Goal: Task Accomplishment & Management: Manage account settings

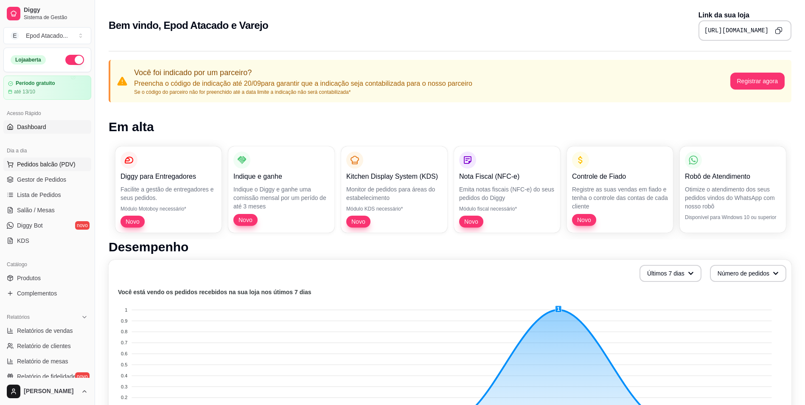
click at [47, 160] on span "Pedidos balcão (PDV)" at bounding box center [46, 164] width 59 height 8
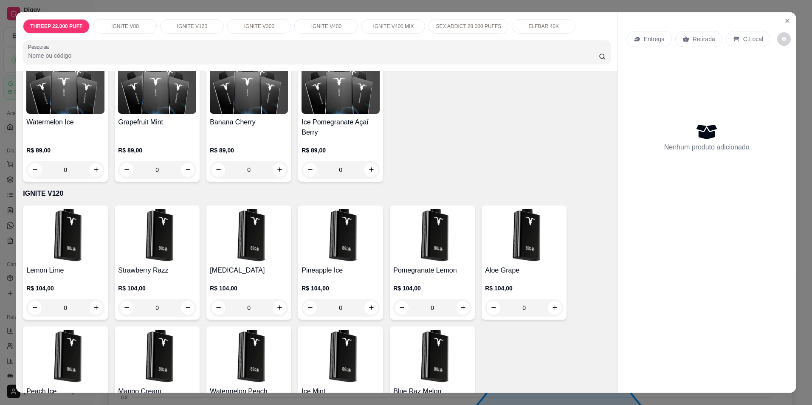
scroll to position [382, 0]
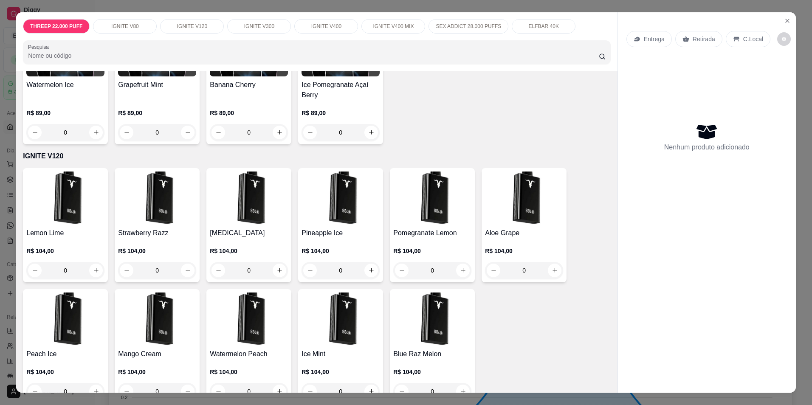
click at [72, 205] on img at bounding box center [65, 198] width 78 height 53
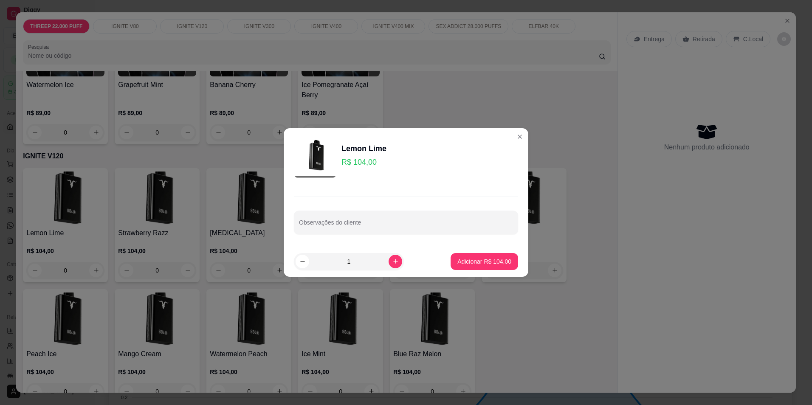
click at [355, 163] on p "R$ 104,00" at bounding box center [363, 162] width 45 height 12
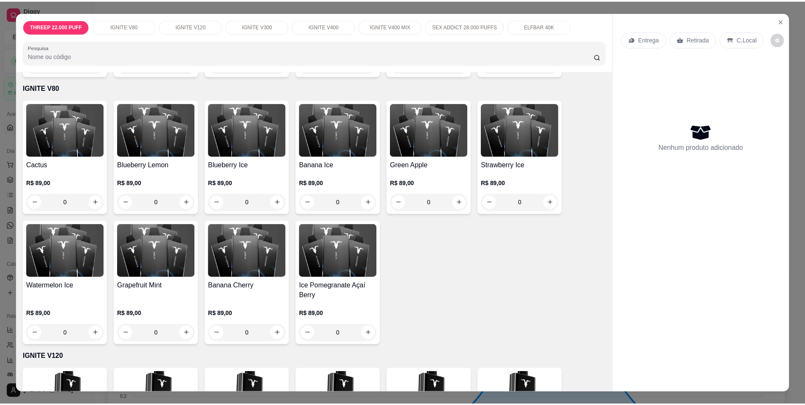
scroll to position [85, 0]
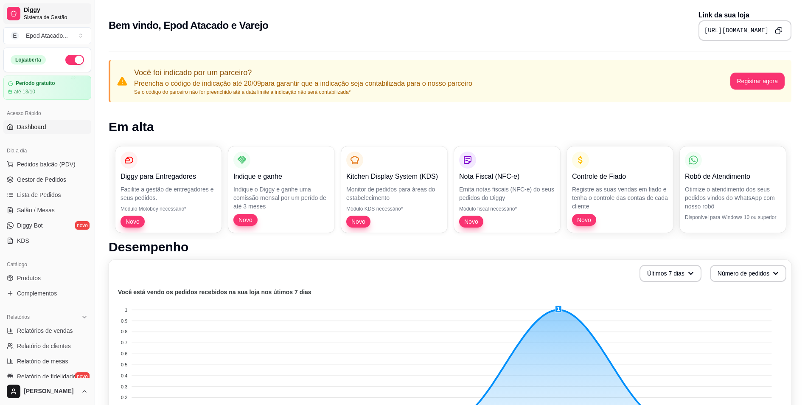
click at [16, 21] on link "Diggy Sistema de Gestão" at bounding box center [47, 13] width 88 height 20
click at [63, 183] on span "Gestor de Pedidos" at bounding box center [41, 179] width 49 height 8
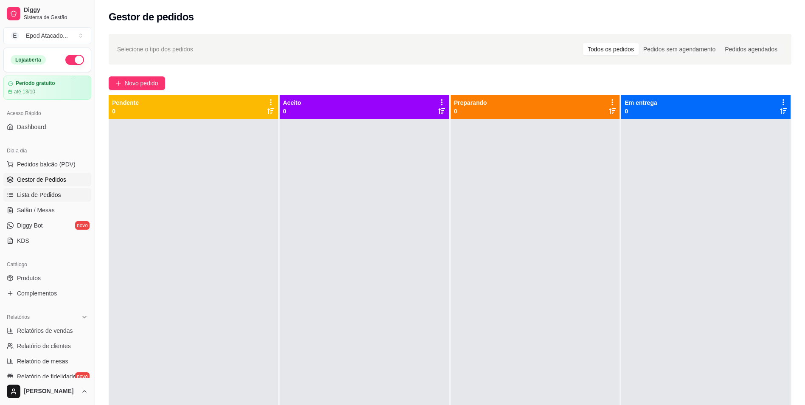
click at [58, 196] on span "Lista de Pedidos" at bounding box center [39, 195] width 44 height 8
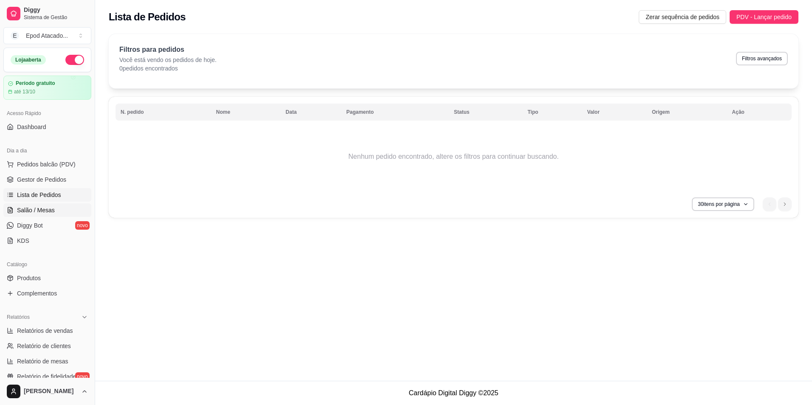
click at [54, 206] on link "Salão / Mesas" at bounding box center [47, 210] width 88 height 14
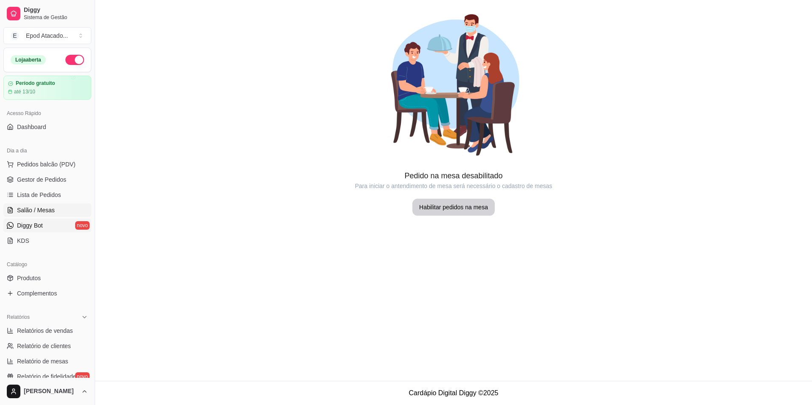
click at [42, 224] on span "Diggy Bot" at bounding box center [30, 225] width 26 height 8
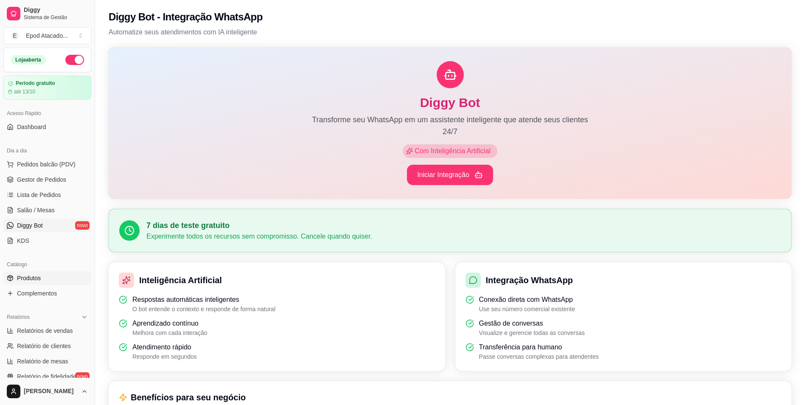
click at [45, 282] on link "Produtos" at bounding box center [47, 278] width 88 height 14
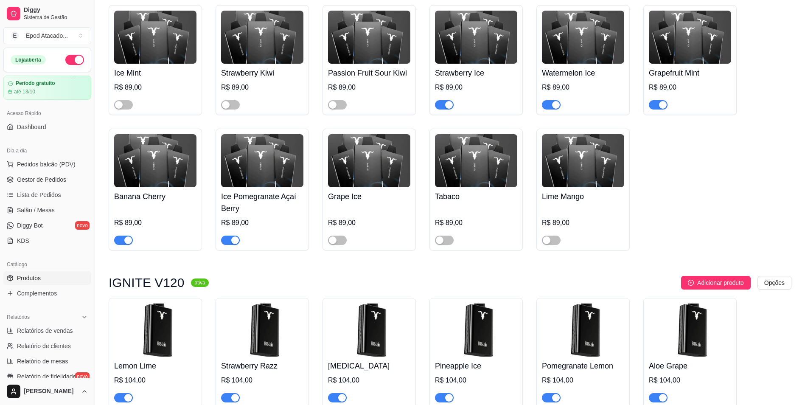
scroll to position [509, 0]
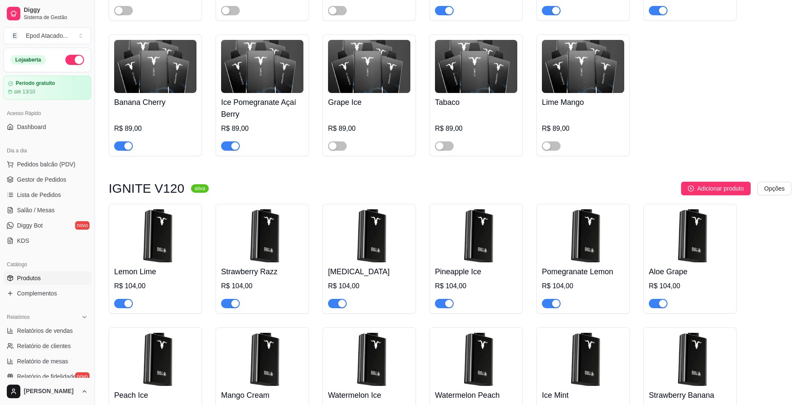
click at [160, 249] on img at bounding box center [155, 235] width 82 height 53
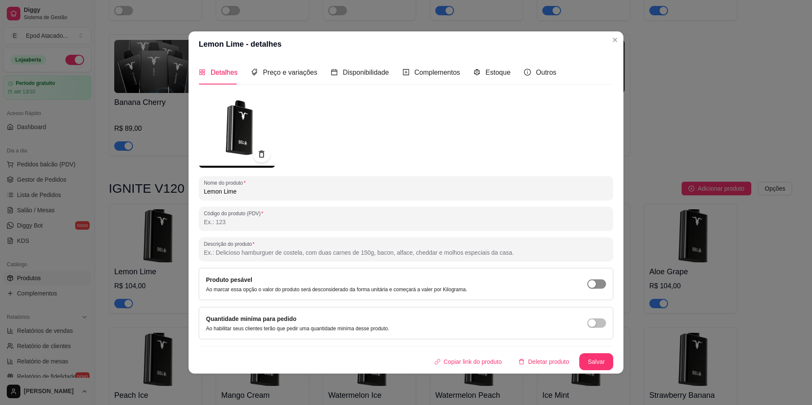
click at [597, 283] on button "button" at bounding box center [596, 283] width 19 height 9
click at [292, 76] on span "Preço e variações" at bounding box center [290, 72] width 54 height 7
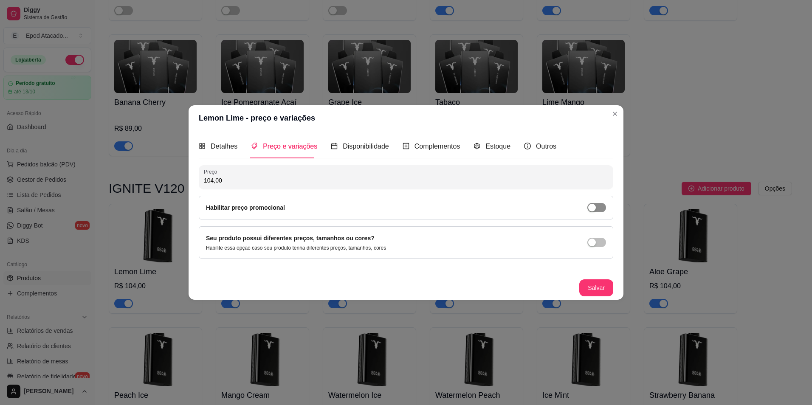
click at [598, 203] on span "button" at bounding box center [596, 207] width 19 height 9
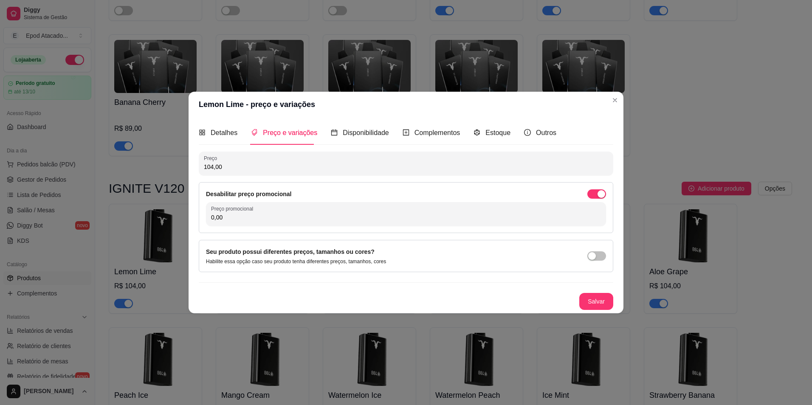
click at [383, 226] on div "Desabilitar preço promocional Preço promocional 0,00" at bounding box center [406, 207] width 414 height 51
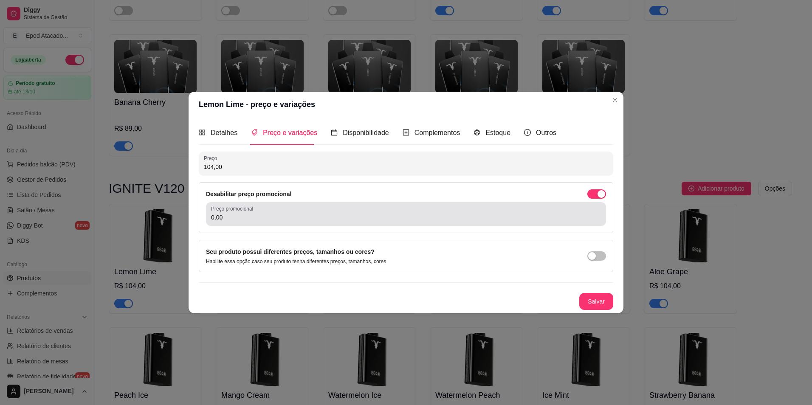
click at [383, 217] on input "0,00" at bounding box center [406, 217] width 390 height 8
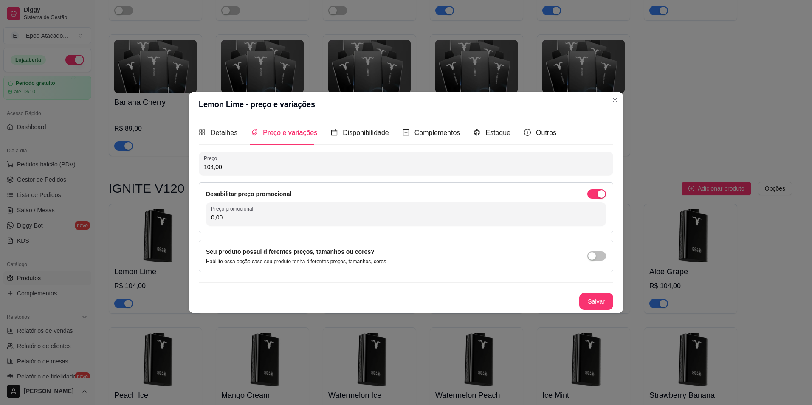
click at [383, 217] on input "0,00" at bounding box center [406, 217] width 390 height 8
type input "89,99"
click at [593, 301] on button "Salvar" at bounding box center [596, 301] width 34 height 17
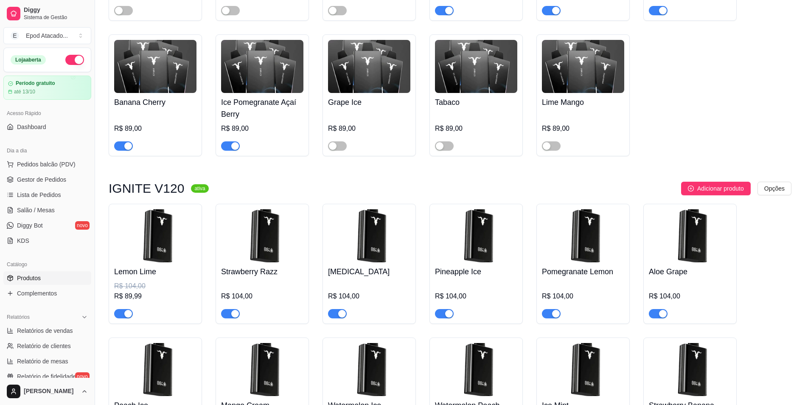
click at [273, 254] on img at bounding box center [262, 235] width 82 height 53
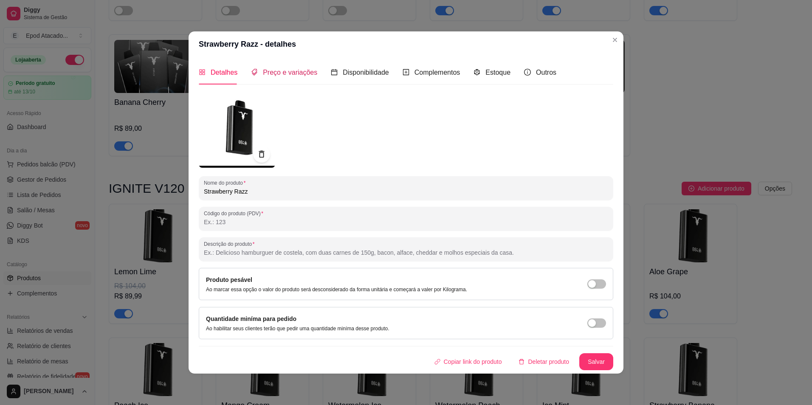
click at [279, 74] on span "Preço e variações" at bounding box center [290, 72] width 54 height 7
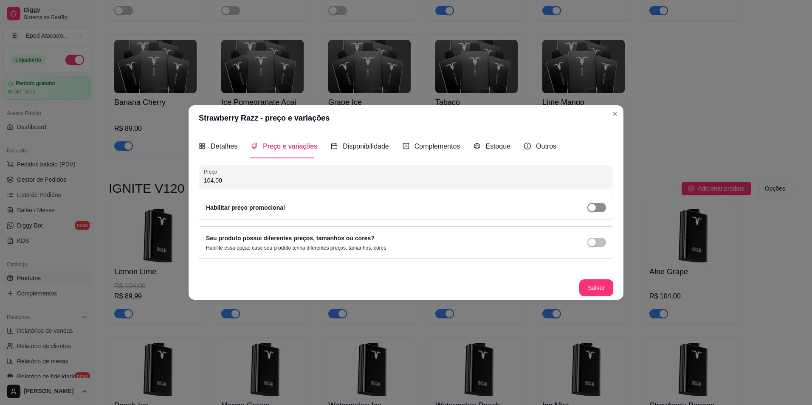
click at [598, 205] on span "button" at bounding box center [596, 207] width 19 height 9
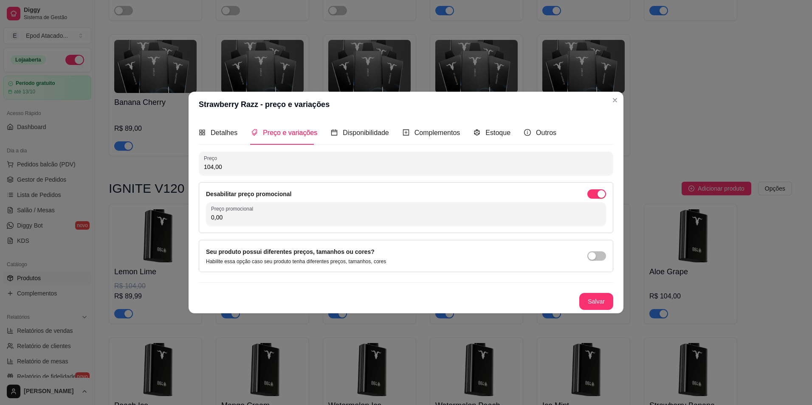
click at [565, 219] on input "0,00" at bounding box center [406, 217] width 390 height 8
type input "89,99"
click at [607, 301] on button "Salvar" at bounding box center [595, 301] width 33 height 17
click at [599, 304] on button "Salvar" at bounding box center [596, 301] width 34 height 17
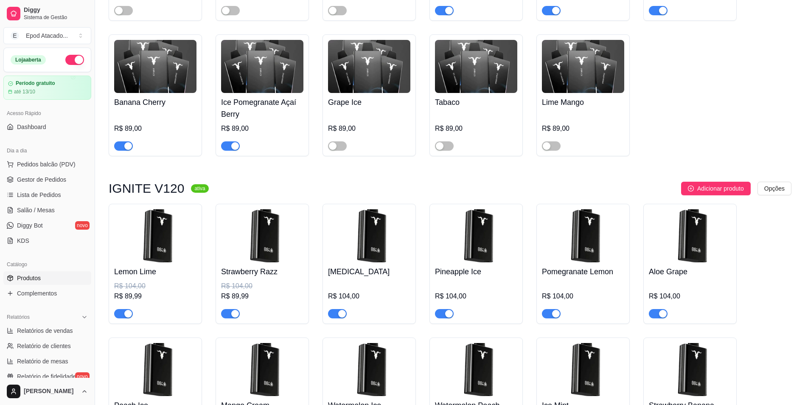
click at [476, 246] on img at bounding box center [476, 235] width 82 height 53
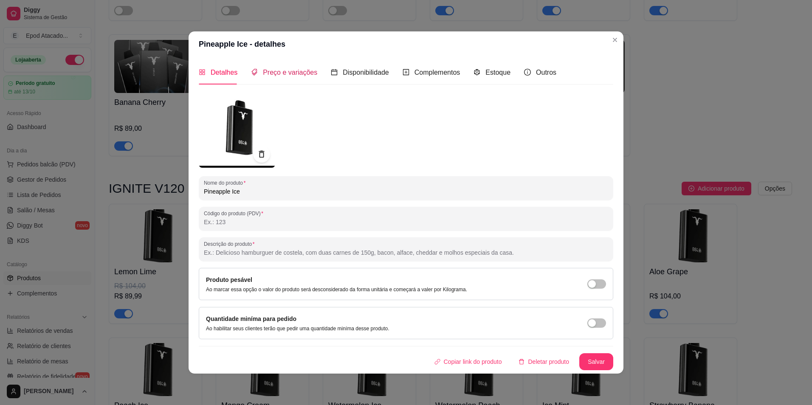
click at [299, 73] on span "Preço e variações" at bounding box center [290, 72] width 54 height 7
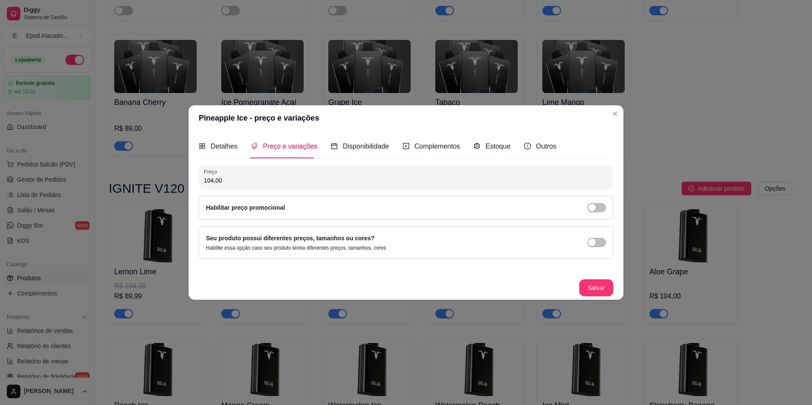
click at [489, 180] on input "104,00" at bounding box center [406, 180] width 404 height 8
click at [595, 205] on div "button" at bounding box center [592, 208] width 8 height 8
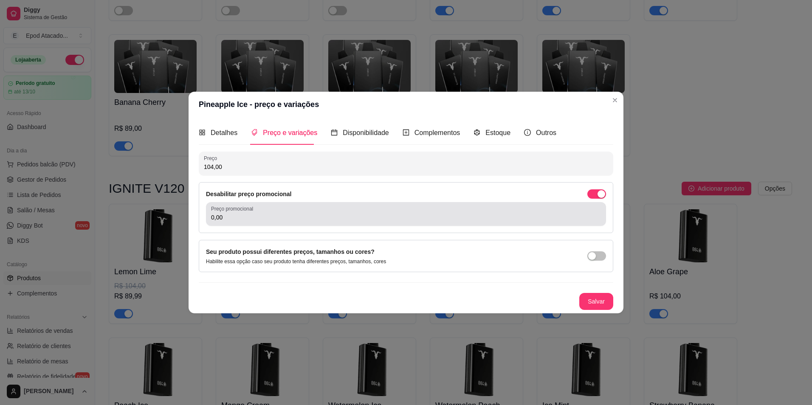
click at [506, 215] on input "0,00" at bounding box center [406, 217] width 390 height 8
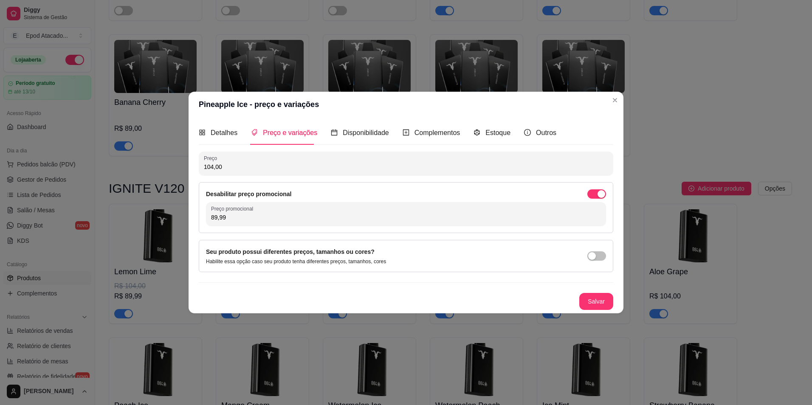
type input "89,99"
click at [609, 307] on button "Salvar" at bounding box center [595, 301] width 33 height 17
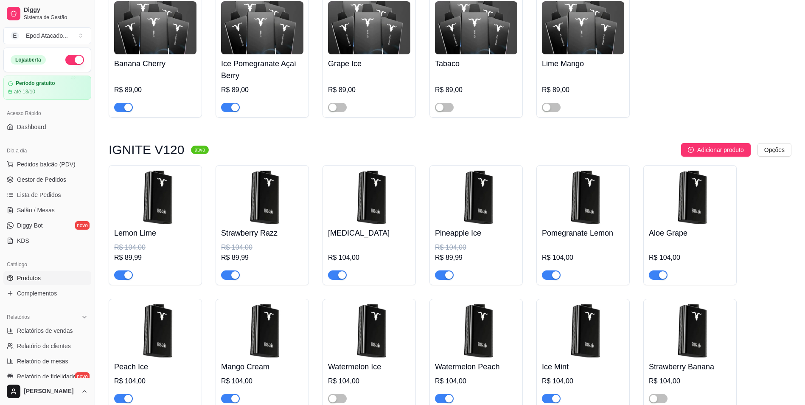
scroll to position [552, 0]
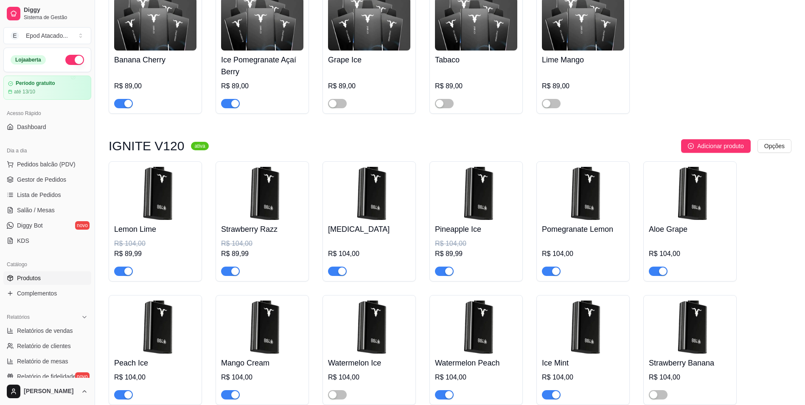
click at [589, 206] on img at bounding box center [583, 193] width 82 height 53
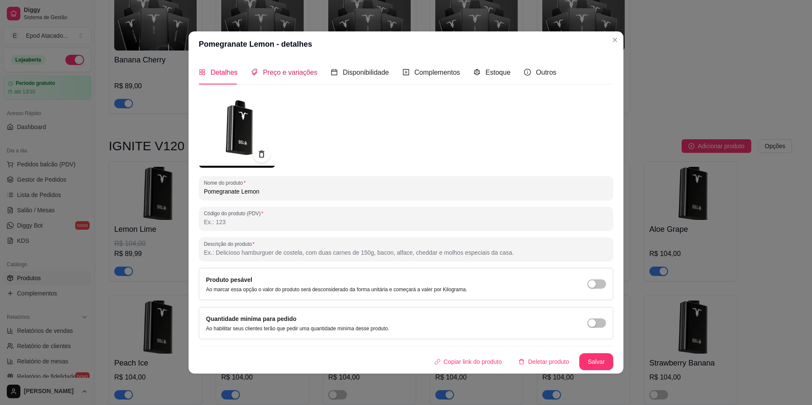
click at [303, 73] on span "Preço e variações" at bounding box center [290, 72] width 54 height 7
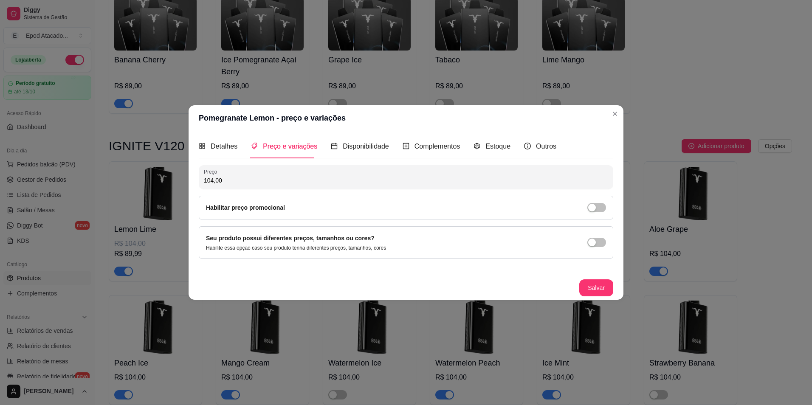
click at [593, 202] on div "Habilitar preço promocional" at bounding box center [406, 208] width 414 height 24
click at [590, 208] on div "button" at bounding box center [592, 208] width 8 height 8
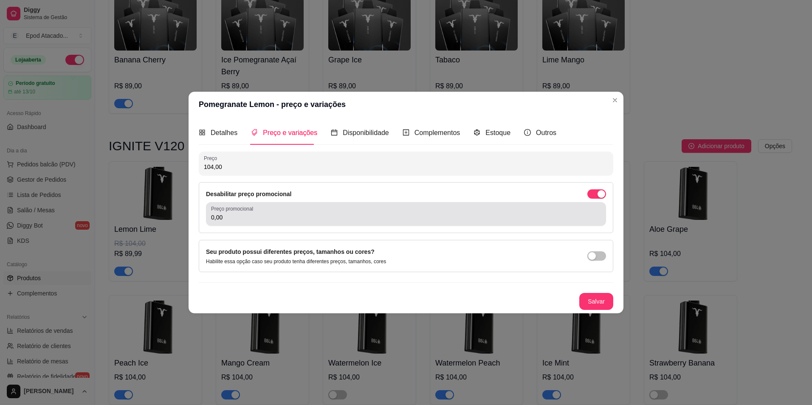
click at [574, 216] on input "0,00" at bounding box center [406, 217] width 390 height 8
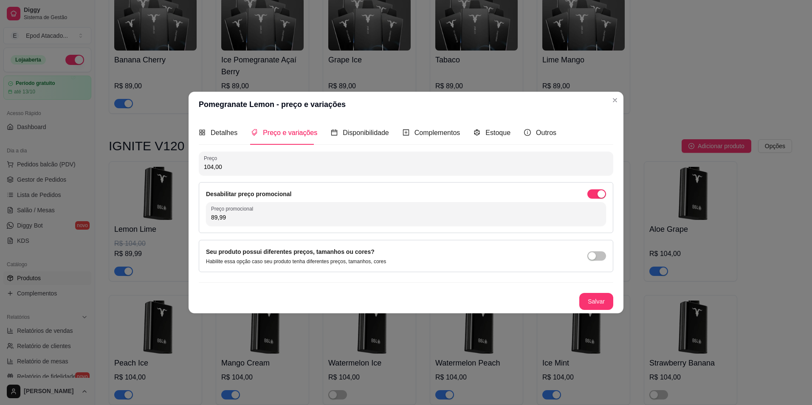
type input "89,99"
click at [596, 305] on button "Salvar" at bounding box center [596, 301] width 34 height 17
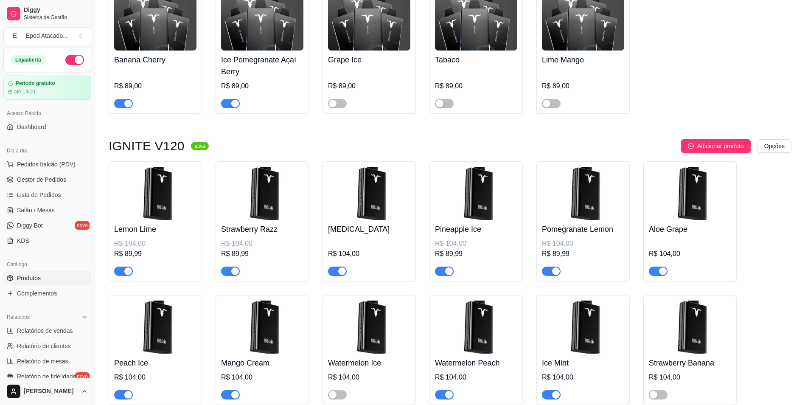
click at [677, 223] on div "Aloe Grape R$ 104,00" at bounding box center [690, 248] width 82 height 56
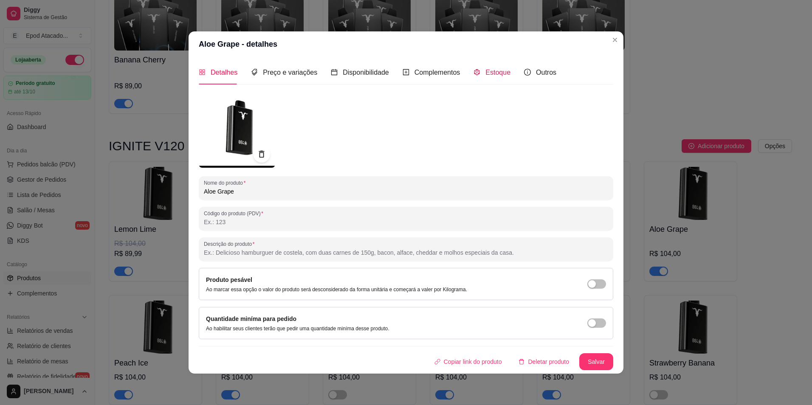
click at [485, 76] on span "Estoque" at bounding box center [497, 72] width 25 height 7
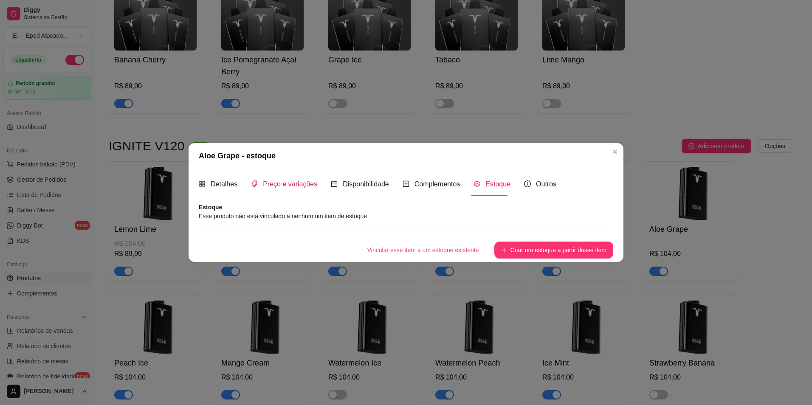
click at [299, 181] on span "Preço e variações" at bounding box center [290, 183] width 54 height 7
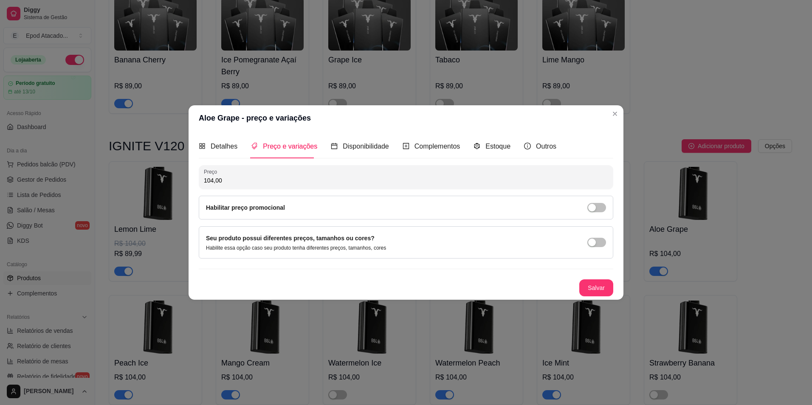
click at [607, 206] on div "Habilitar preço promocional" at bounding box center [406, 208] width 414 height 24
click at [596, 207] on span "button" at bounding box center [596, 207] width 19 height 9
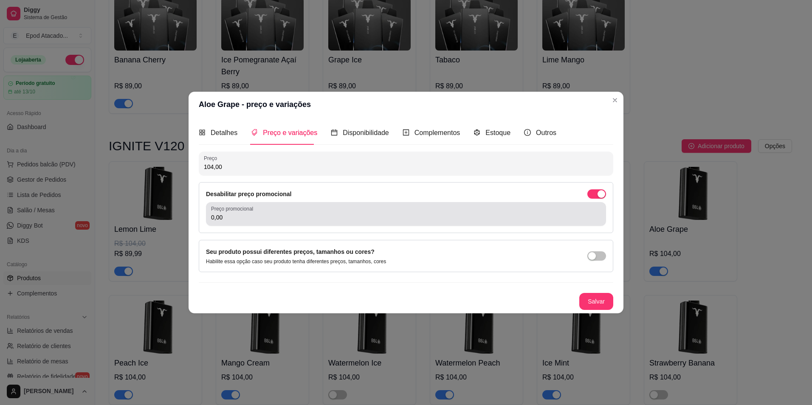
click at [540, 214] on input "0,00" at bounding box center [406, 217] width 390 height 8
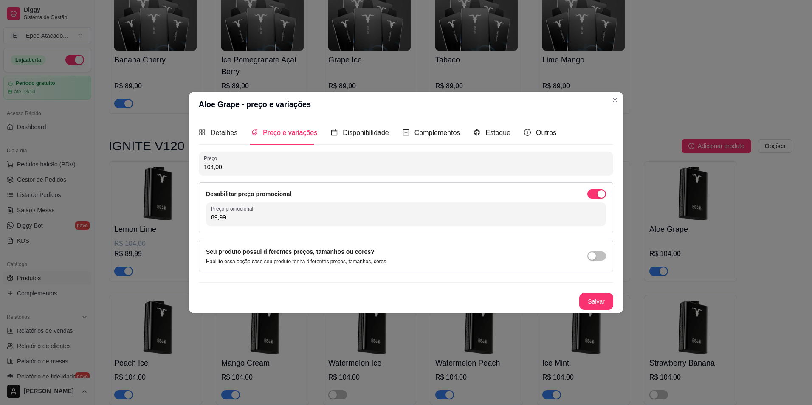
type input "89,99"
click at [600, 308] on button "Salvar" at bounding box center [596, 301] width 34 height 17
click at [600, 306] on div "Salvar" at bounding box center [406, 301] width 414 height 17
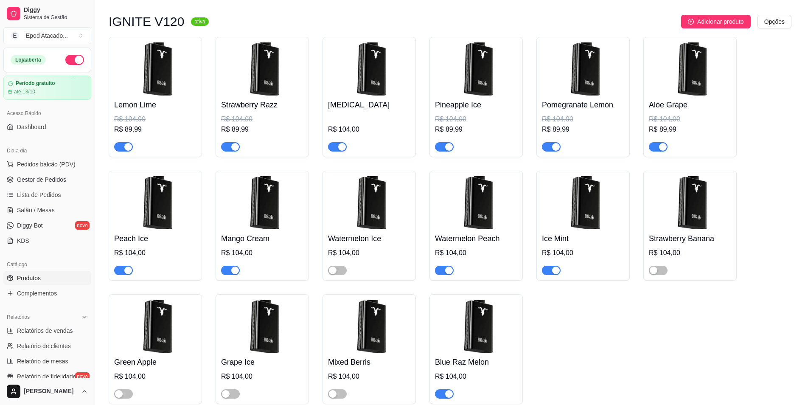
scroll to position [679, 0]
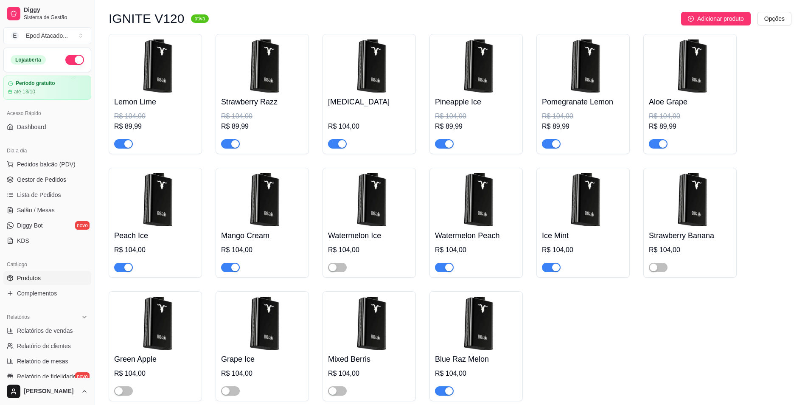
click at [168, 223] on img at bounding box center [155, 199] width 82 height 53
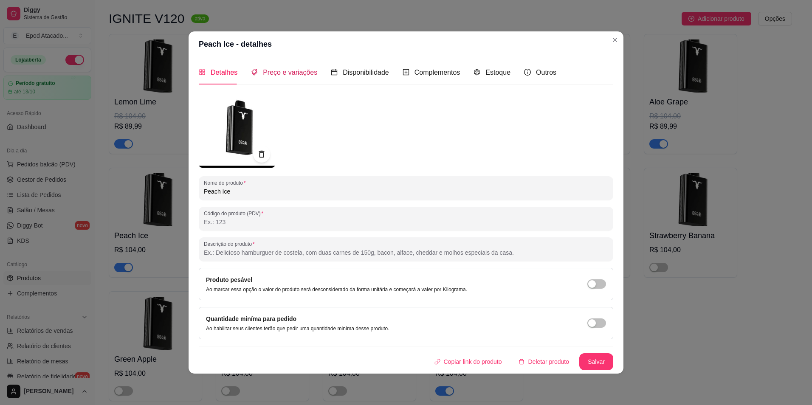
click at [287, 72] on span "Preço e variações" at bounding box center [290, 72] width 54 height 7
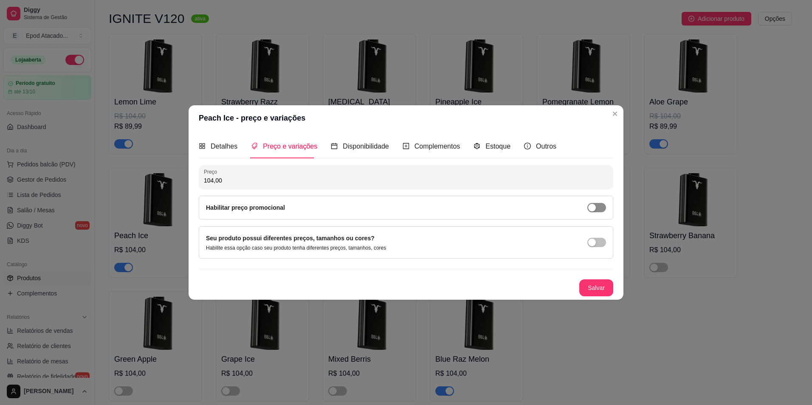
click at [597, 205] on span "button" at bounding box center [596, 207] width 19 height 9
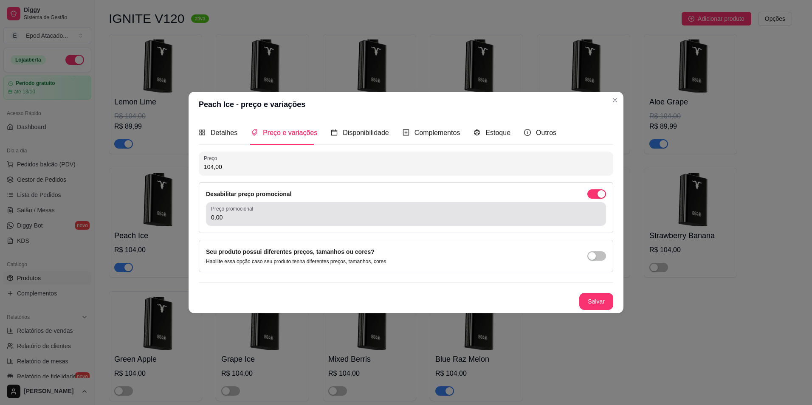
click at [579, 213] on div "0,00" at bounding box center [406, 213] width 390 height 17
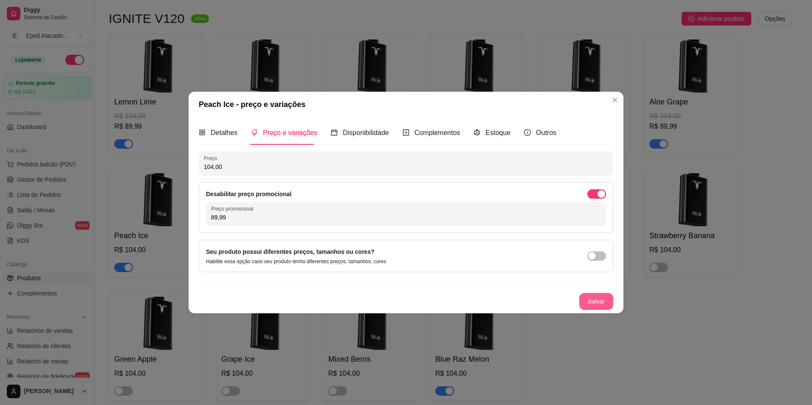
type input "89,99"
click at [601, 299] on button "Salvar" at bounding box center [596, 301] width 34 height 17
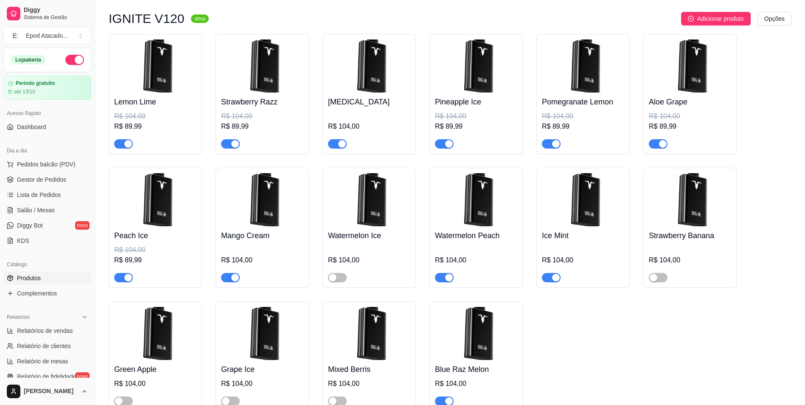
click at [357, 254] on div "R$ 104,00" at bounding box center [369, 263] width 82 height 37
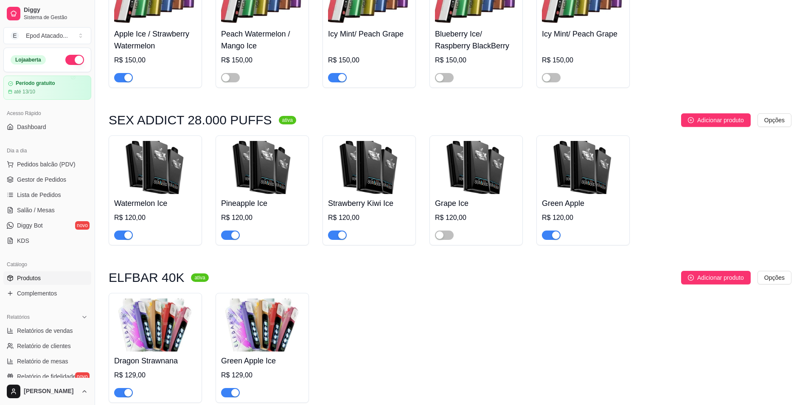
scroll to position [2165, 0]
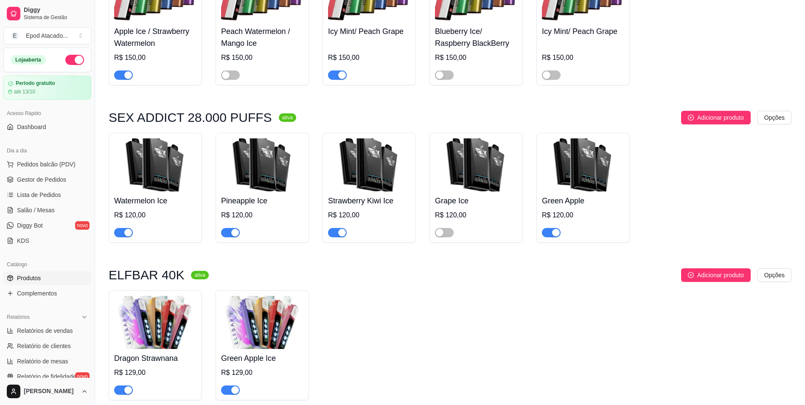
click at [157, 191] on img at bounding box center [155, 164] width 82 height 53
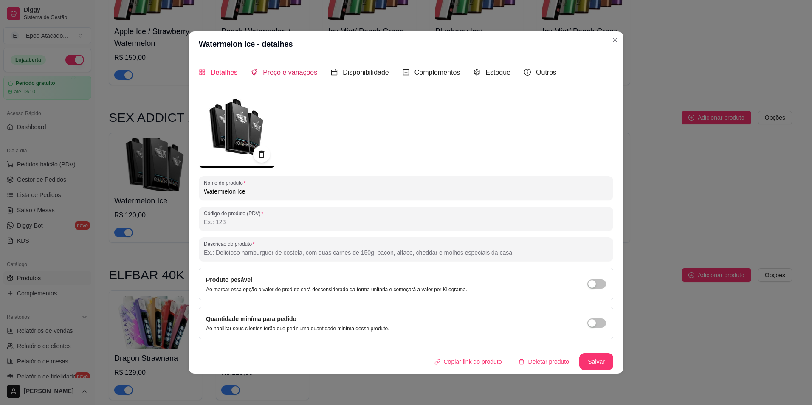
click at [271, 77] on div "Preço e variações" at bounding box center [284, 72] width 66 height 11
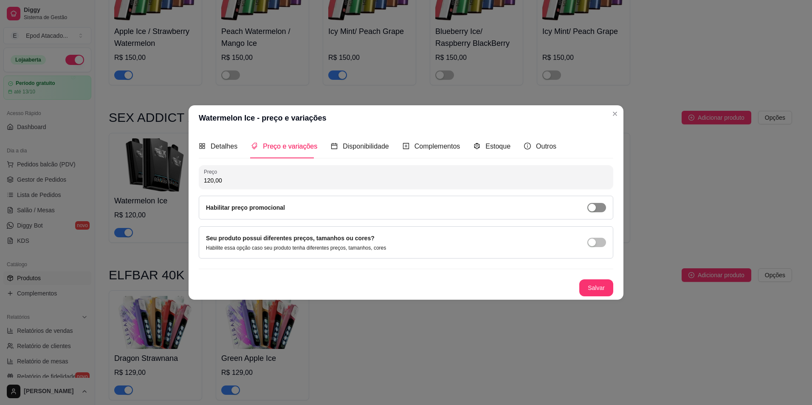
click at [602, 210] on span "button" at bounding box center [596, 207] width 19 height 9
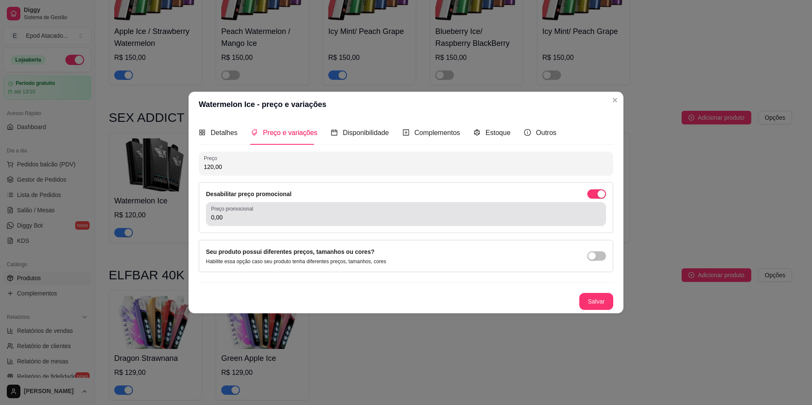
click at [431, 220] on input "0,00" at bounding box center [406, 217] width 390 height 8
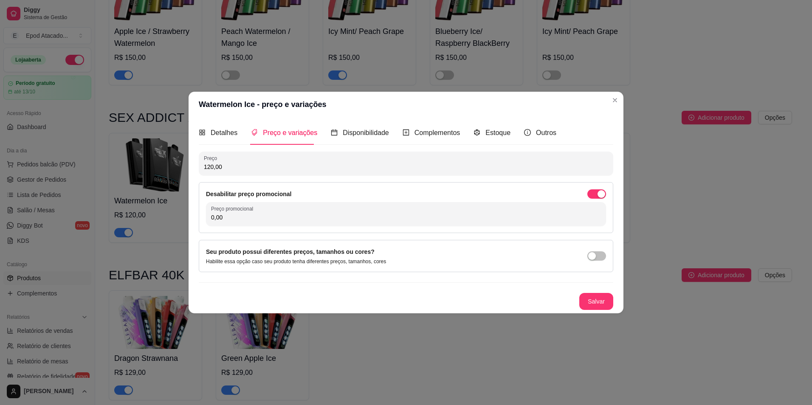
click at [431, 220] on input "0,00" at bounding box center [406, 217] width 390 height 8
type input "99,99"
click at [602, 304] on button "Salvar" at bounding box center [596, 301] width 34 height 17
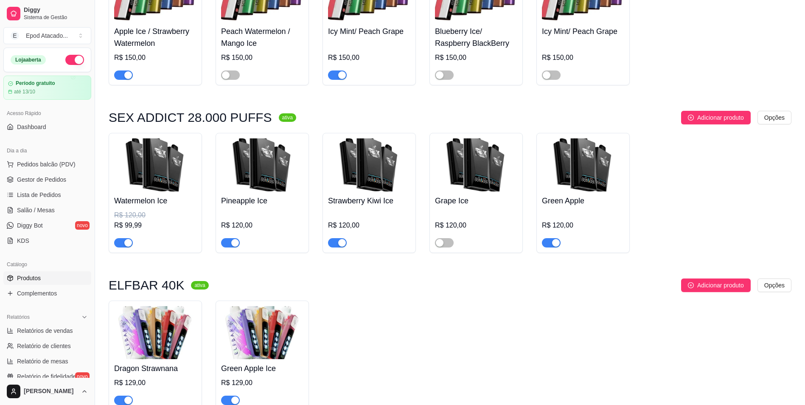
click at [278, 191] on img at bounding box center [262, 164] width 82 height 53
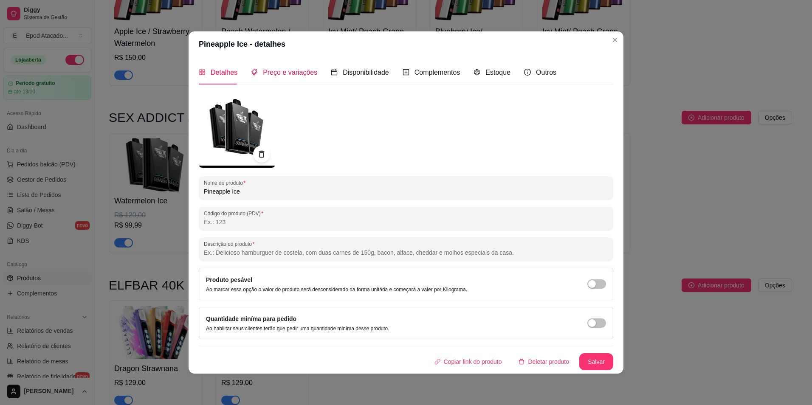
click at [288, 75] on span "Preço e variações" at bounding box center [290, 72] width 54 height 7
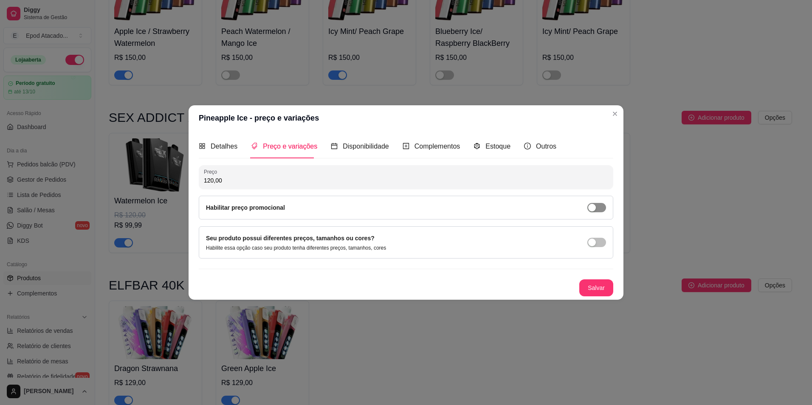
click at [594, 204] on div "button" at bounding box center [592, 208] width 8 height 8
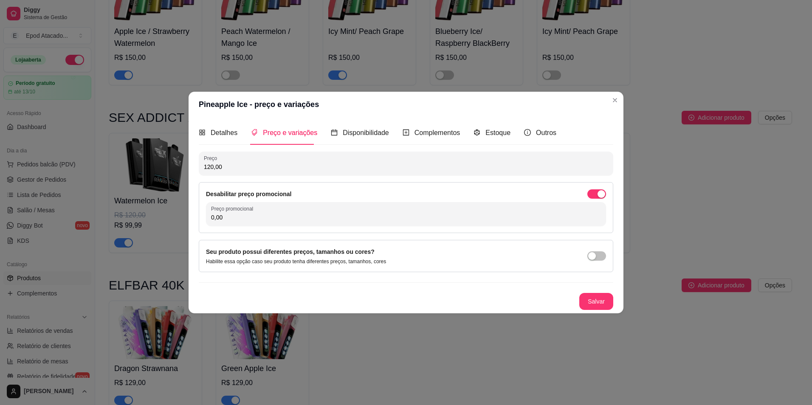
click at [506, 216] on input "0,00" at bounding box center [406, 217] width 390 height 8
type input "99,99"
click at [595, 295] on button "Salvar" at bounding box center [596, 301] width 34 height 17
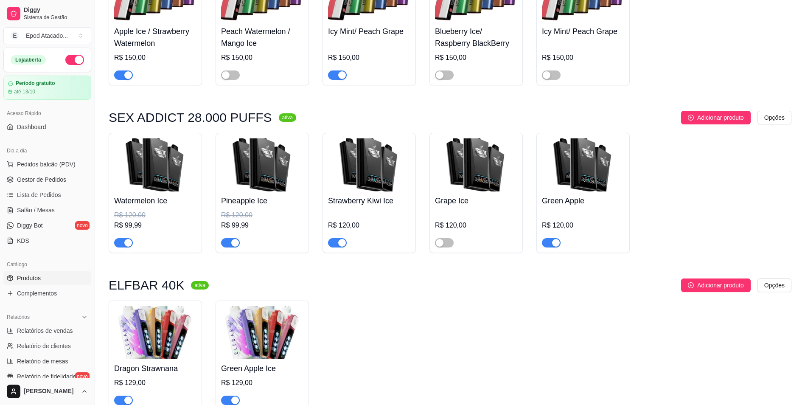
click at [379, 178] on img at bounding box center [369, 164] width 82 height 53
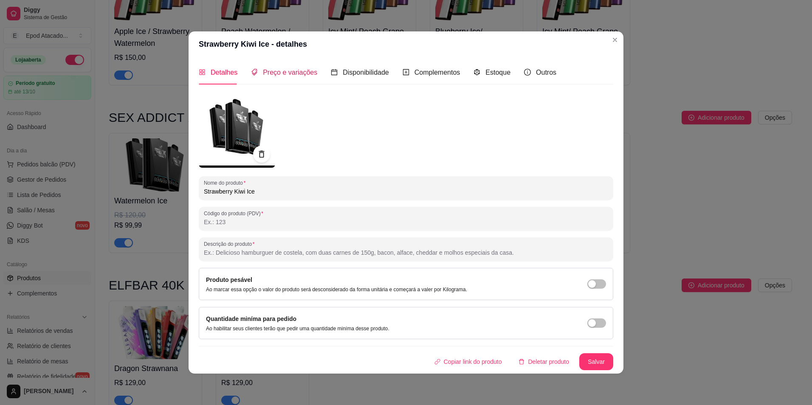
click at [291, 70] on span "Preço e variações" at bounding box center [290, 72] width 54 height 7
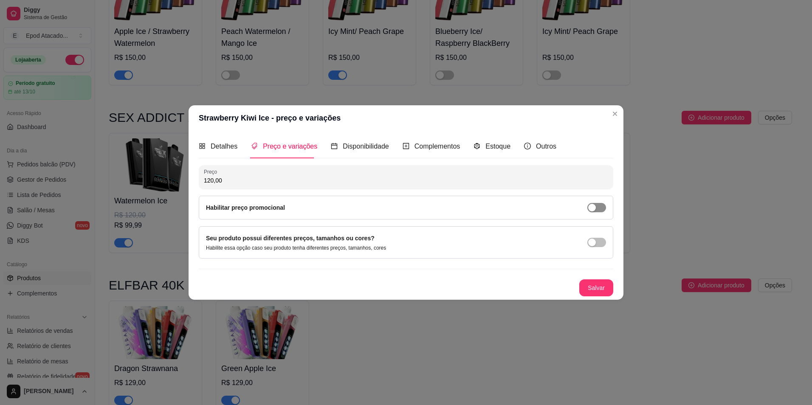
click at [591, 207] on div "button" at bounding box center [592, 208] width 8 height 8
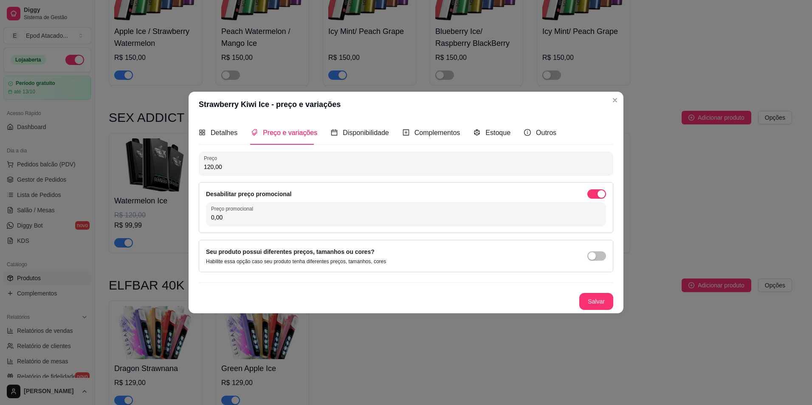
click at [505, 220] on input "0,00" at bounding box center [406, 217] width 390 height 8
type input "99,99"
click at [599, 305] on button "Salvar" at bounding box center [596, 301] width 34 height 17
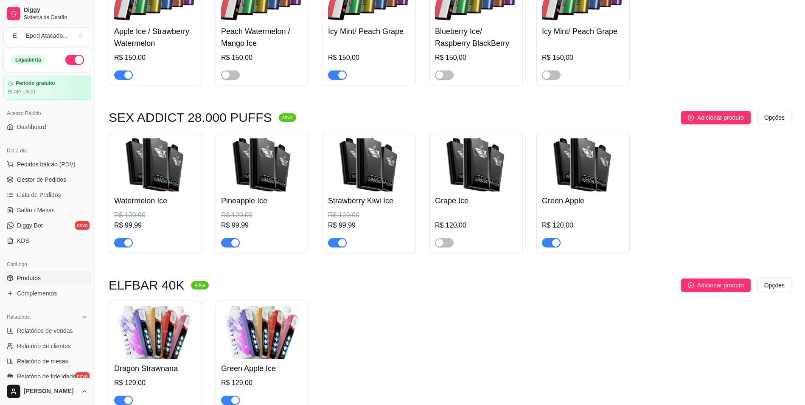
click at [489, 191] on img at bounding box center [476, 164] width 82 height 53
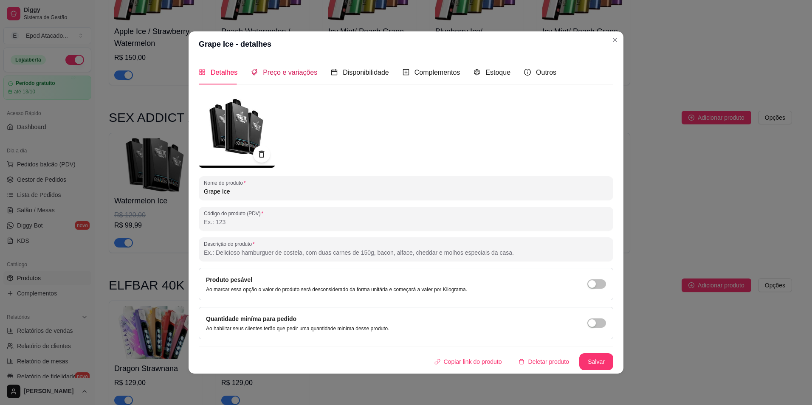
click at [291, 74] on span "Preço e variações" at bounding box center [290, 72] width 54 height 7
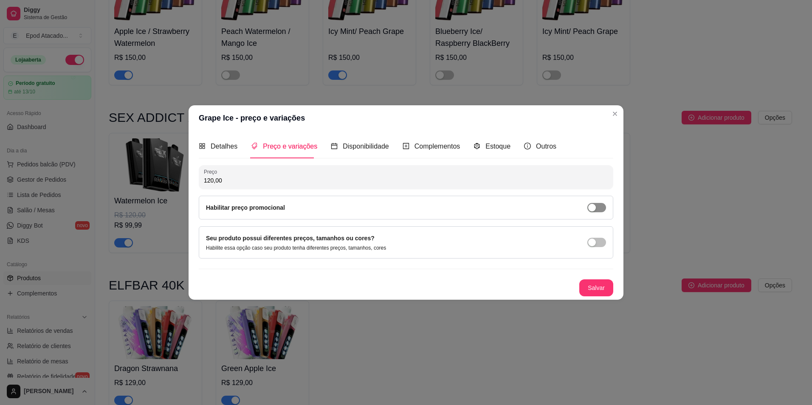
click at [605, 207] on span "button" at bounding box center [596, 207] width 19 height 9
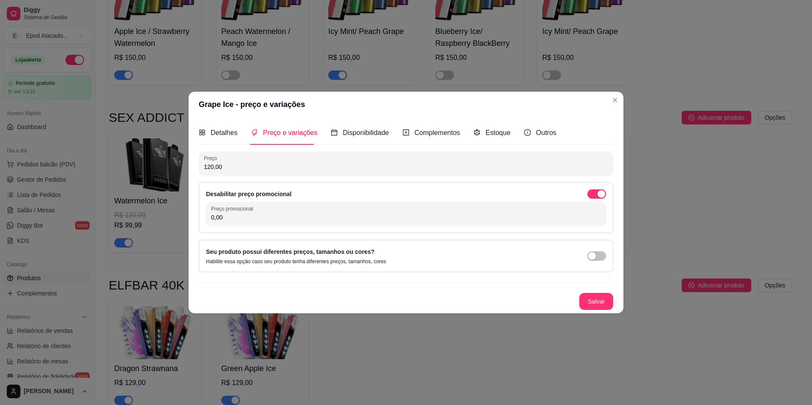
click at [552, 225] on div "Preço promocional 0,00" at bounding box center [406, 214] width 400 height 24
click at [551, 222] on input "0,00" at bounding box center [406, 217] width 390 height 8
type input "99,99"
click at [587, 297] on button "Salvar" at bounding box center [596, 301] width 34 height 17
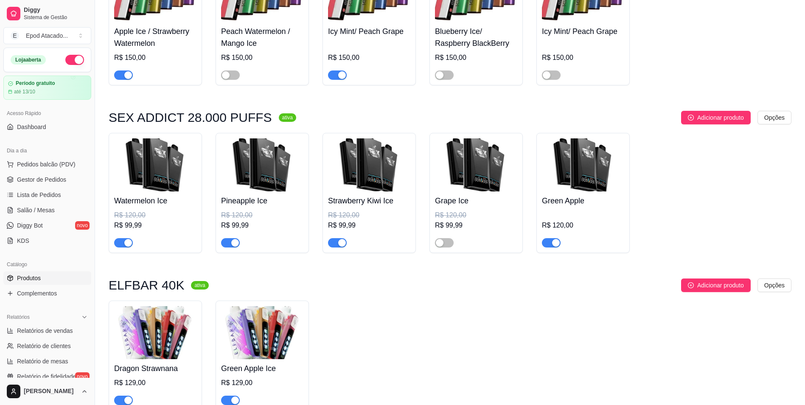
click at [564, 186] on img at bounding box center [583, 164] width 82 height 53
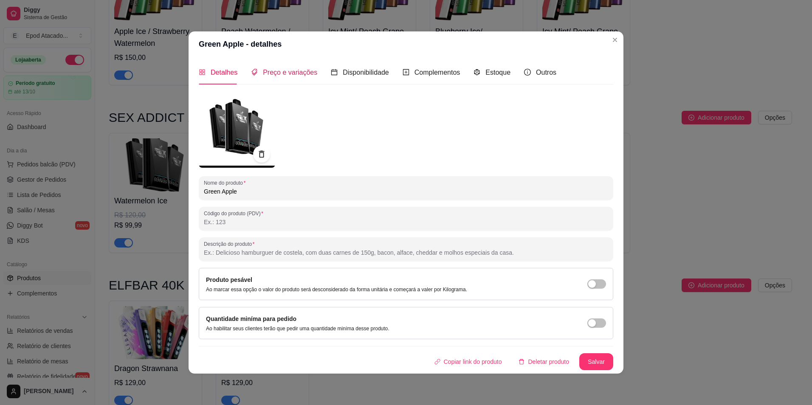
click at [297, 70] on span "Preço e variações" at bounding box center [290, 72] width 54 height 7
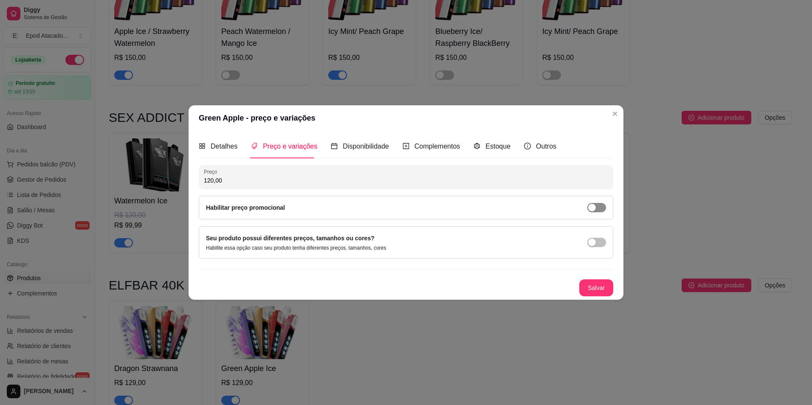
click at [588, 205] on span "button" at bounding box center [596, 207] width 19 height 9
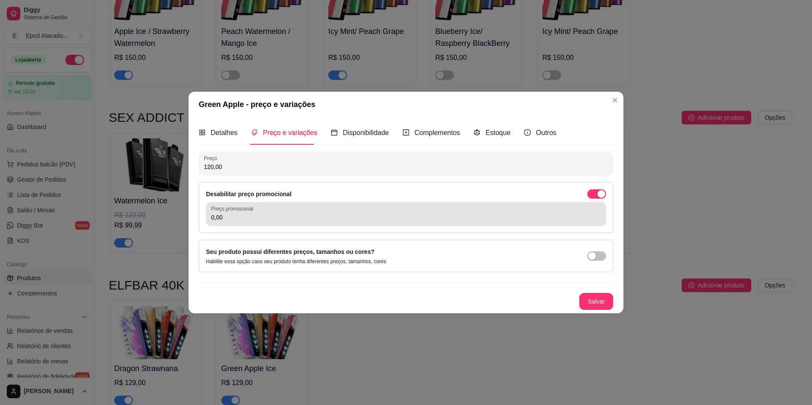
click at [553, 211] on div "0,00" at bounding box center [406, 213] width 390 height 17
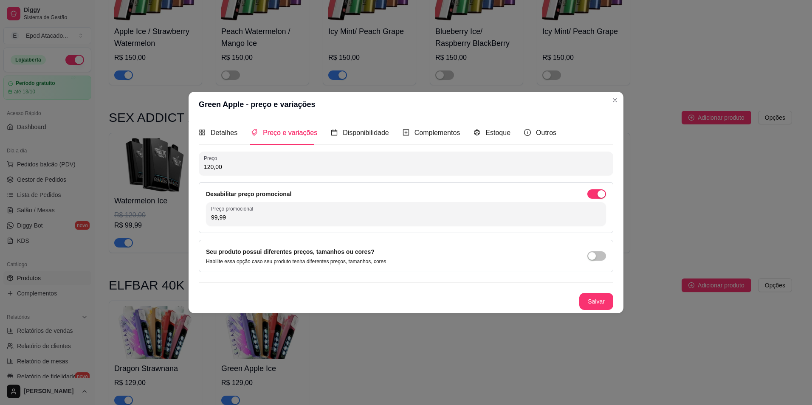
type input "99,99"
click at [586, 303] on button "Salvar" at bounding box center [595, 301] width 33 height 17
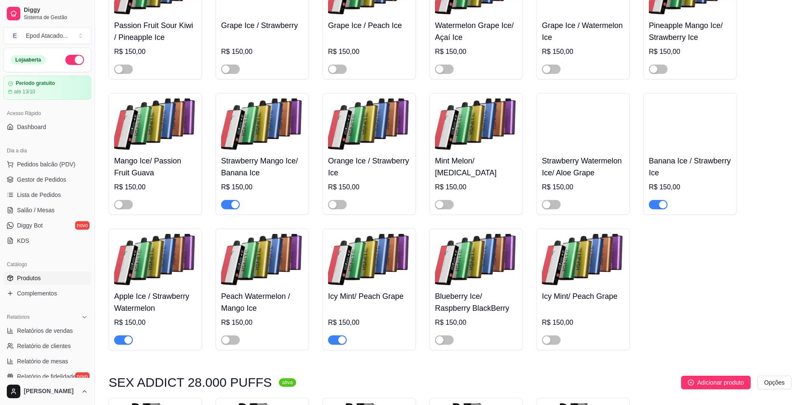
scroll to position [1893, 0]
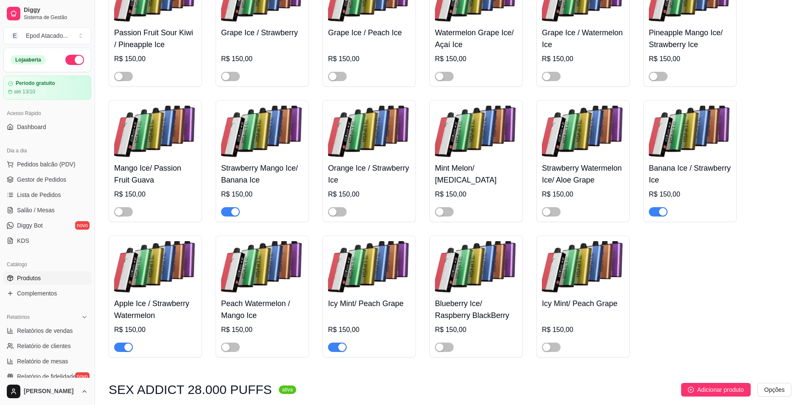
click at [148, 294] on img at bounding box center [155, 267] width 82 height 53
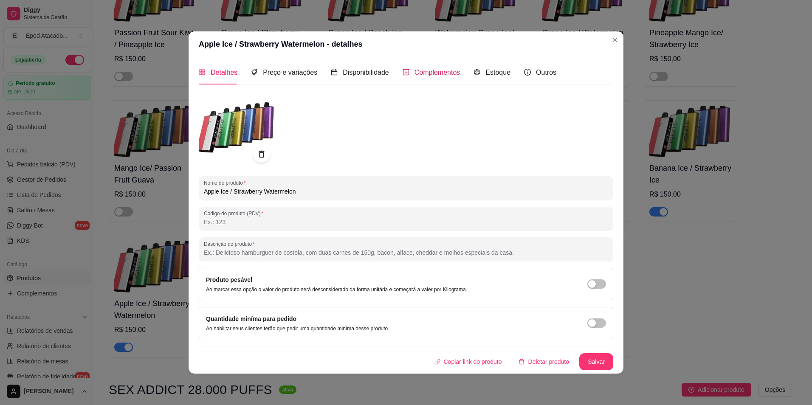
click at [422, 73] on span "Complementos" at bounding box center [437, 72] width 46 height 7
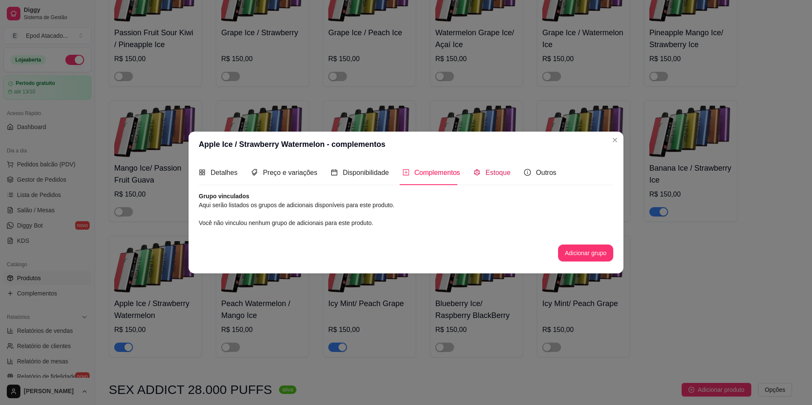
click at [476, 170] on icon "code-sandbox" at bounding box center [476, 172] width 7 height 7
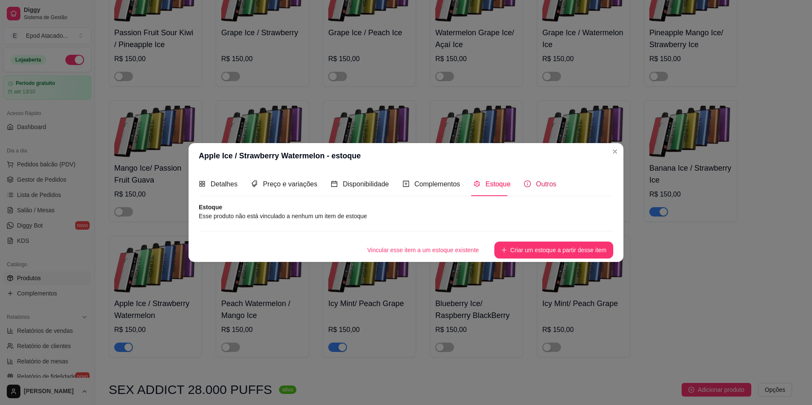
click at [543, 184] on span "Outros" at bounding box center [546, 183] width 20 height 7
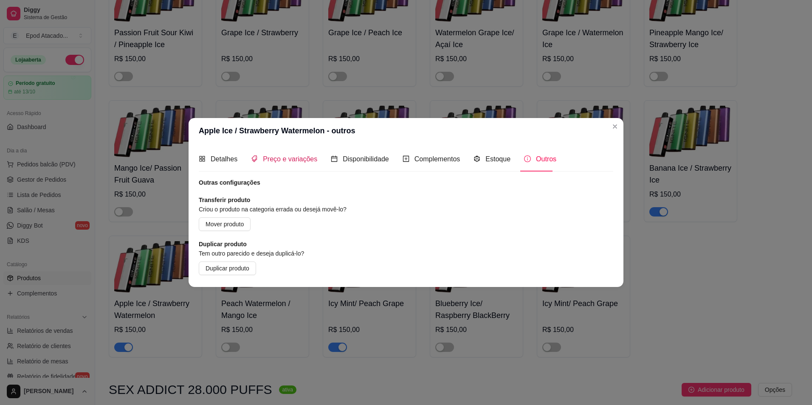
click at [306, 156] on span "Preço e variações" at bounding box center [290, 158] width 54 height 7
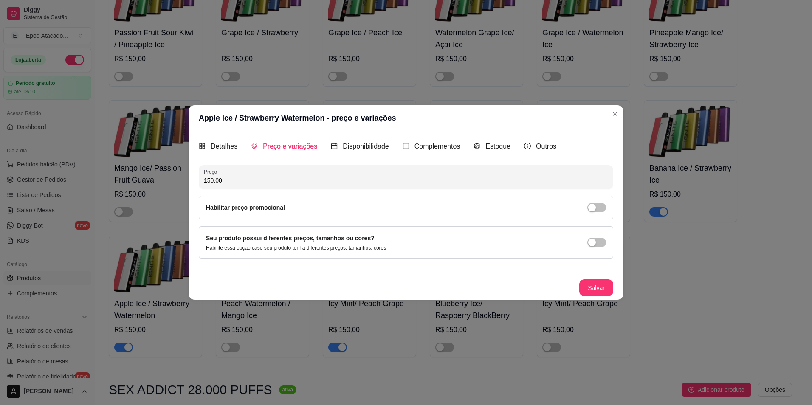
click at [229, 154] on div "Detalhes" at bounding box center [218, 146] width 39 height 24
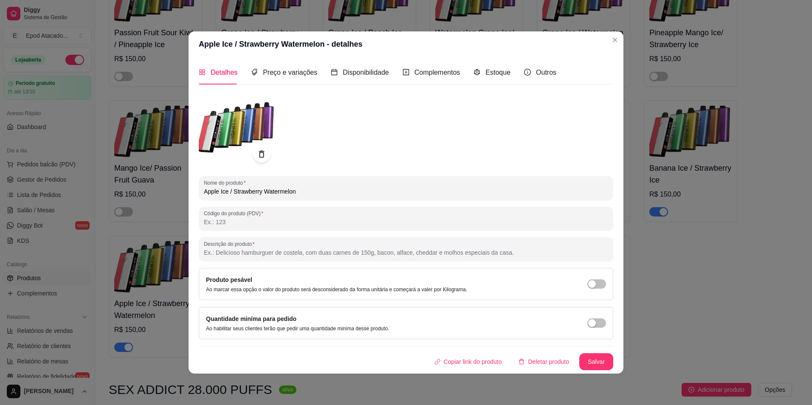
click at [230, 144] on img at bounding box center [237, 129] width 76 height 76
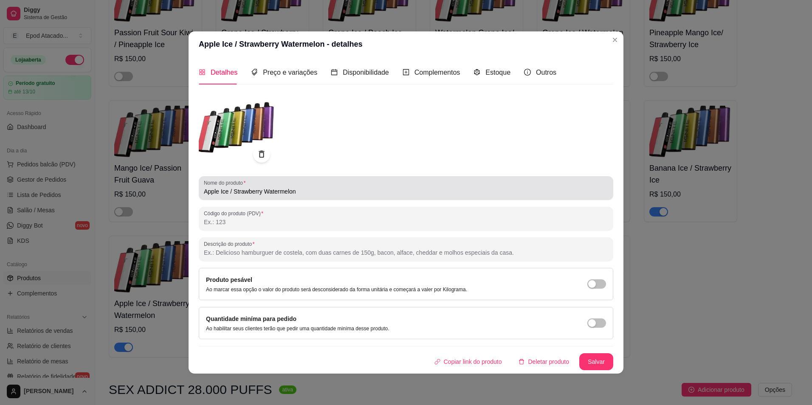
click at [324, 195] on input "Apple Ice / Strawberry Watermelon" at bounding box center [406, 191] width 404 height 8
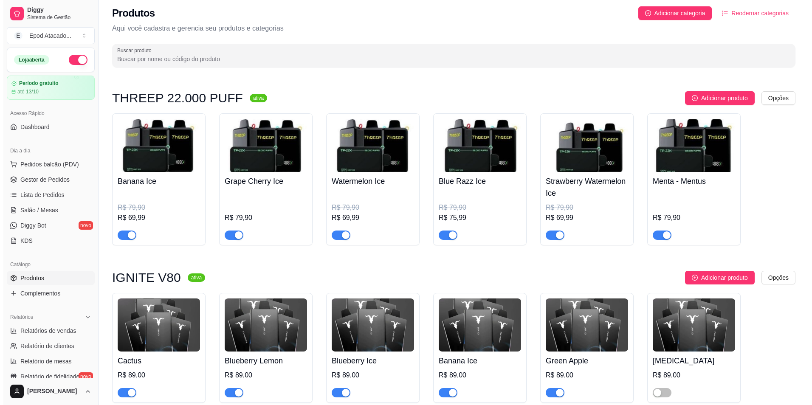
scroll to position [0, 0]
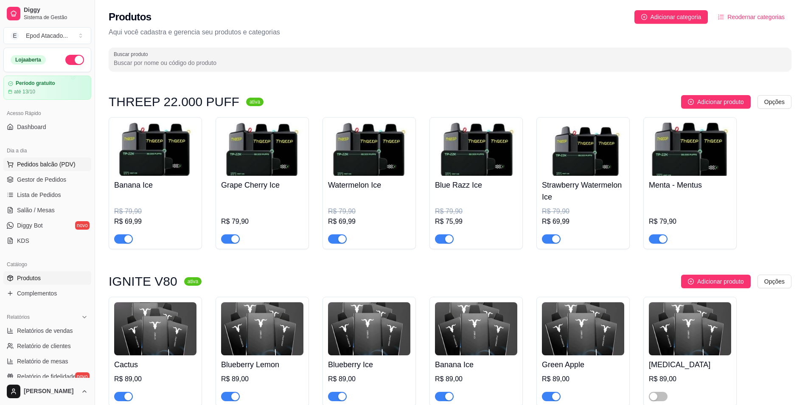
click at [59, 164] on span "Pedidos balcão (PDV)" at bounding box center [46, 164] width 59 height 8
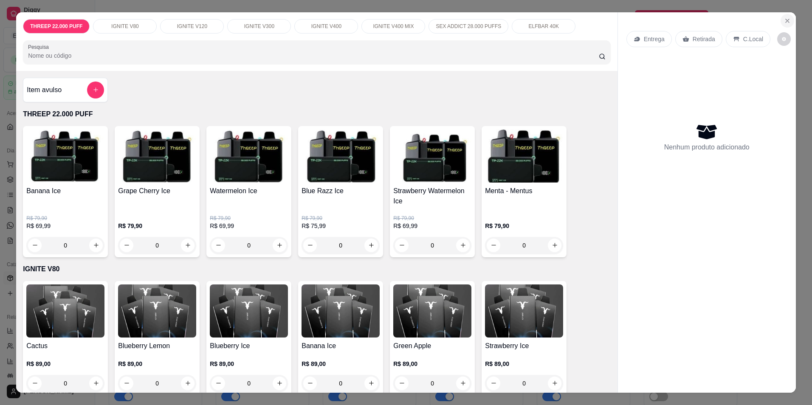
click at [784, 23] on icon "Close" at bounding box center [787, 20] width 7 height 7
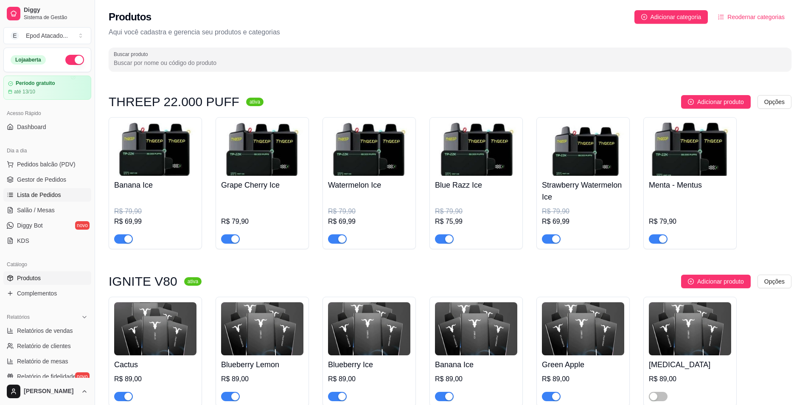
click at [51, 198] on span "Lista de Pedidos" at bounding box center [39, 195] width 44 height 8
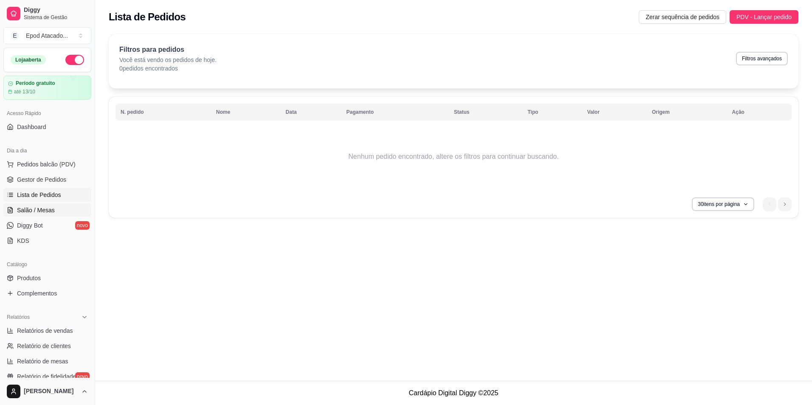
click at [52, 213] on span "Salão / Mesas" at bounding box center [36, 210] width 38 height 8
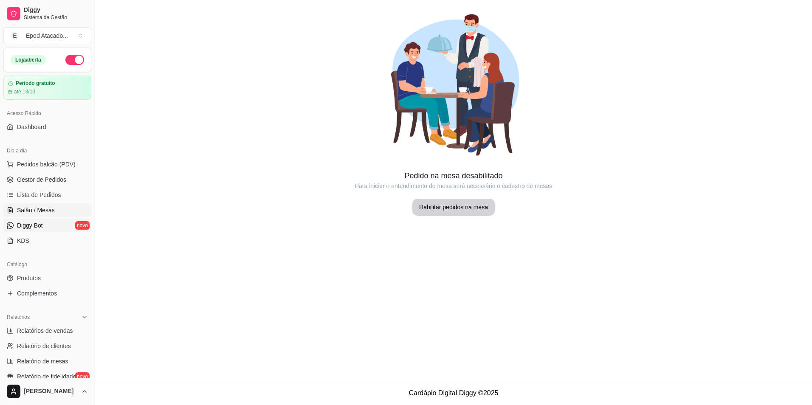
click at [43, 225] on link "Diggy Bot novo" at bounding box center [47, 226] width 88 height 14
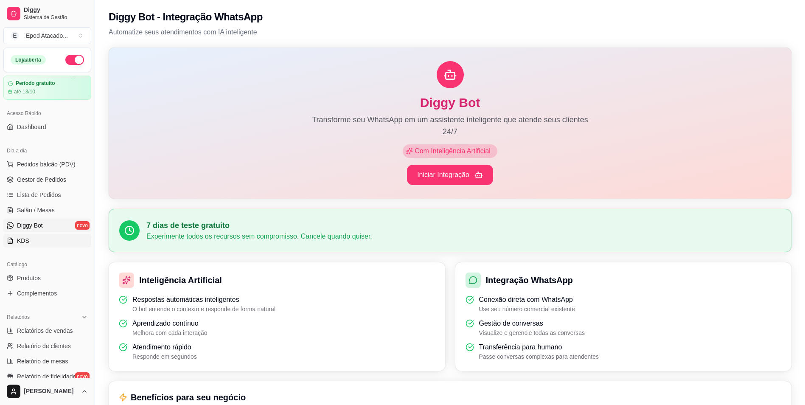
click at [43, 236] on link "KDS" at bounding box center [47, 241] width 88 height 14
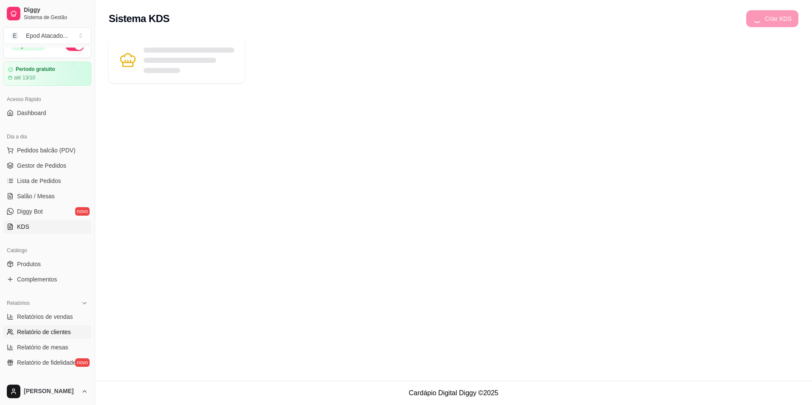
scroll to position [42, 0]
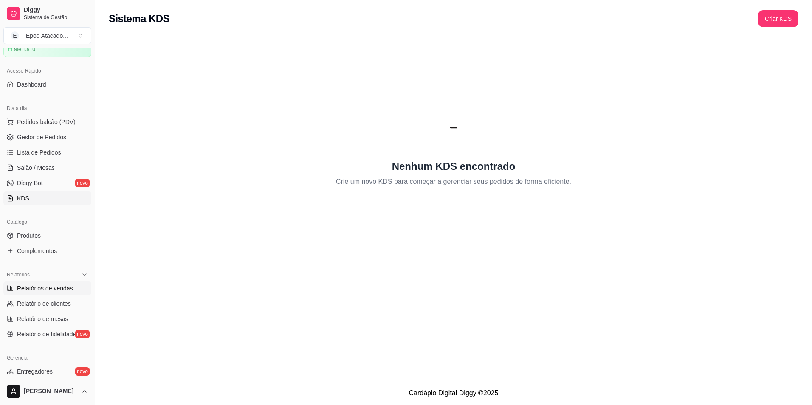
click at [60, 287] on span "Relatórios de vendas" at bounding box center [45, 288] width 56 height 8
select select "ALL"
select select "0"
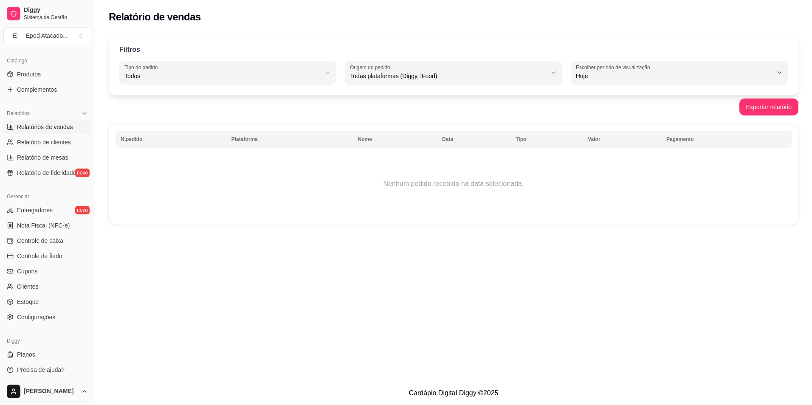
scroll to position [206, 0]
click at [55, 313] on link "Configurações" at bounding box center [47, 315] width 88 height 14
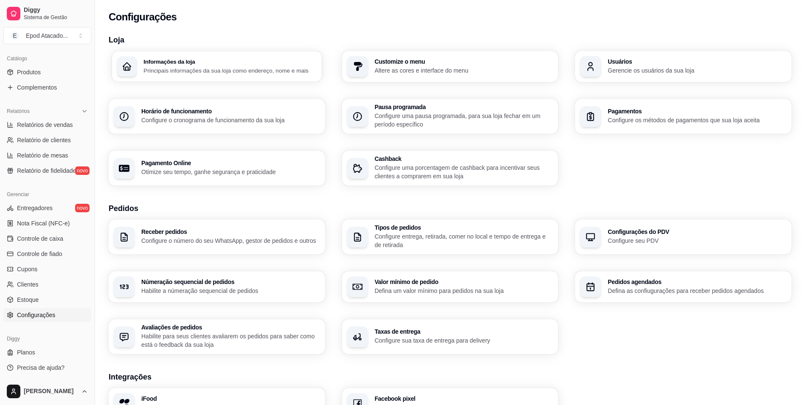
click at [232, 73] on p "Principais informações da sua loja como endereço, nome e mais" at bounding box center [229, 70] width 173 height 8
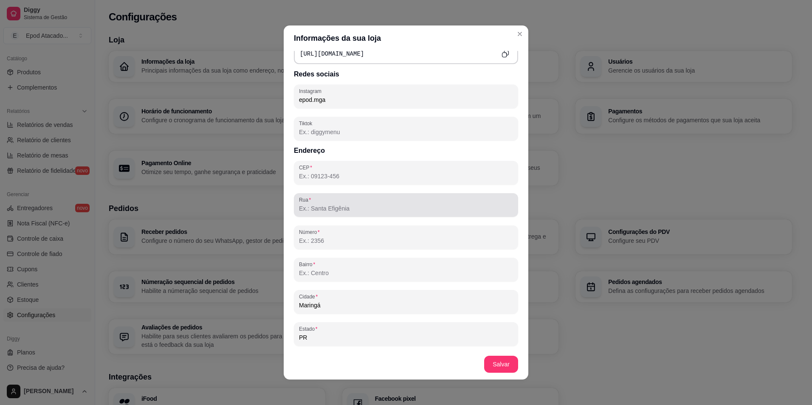
scroll to position [414, 0]
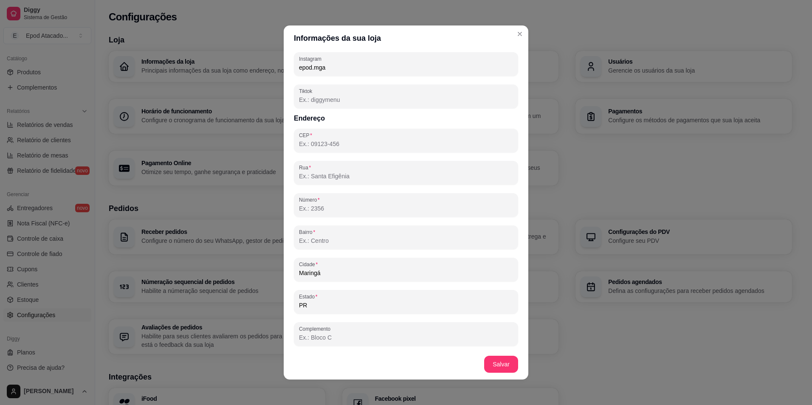
click at [347, 178] on input "Rua" at bounding box center [406, 176] width 214 height 8
type input "av brasil 6740"
type input "87015-730"
type input "6740"
type input "zona 5"
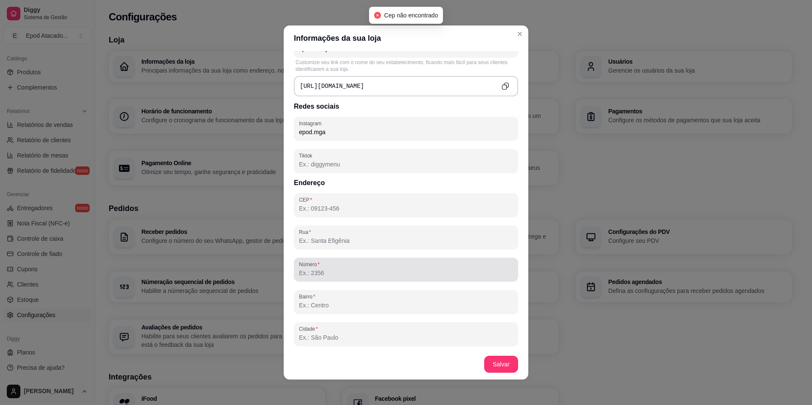
scroll to position [329, 0]
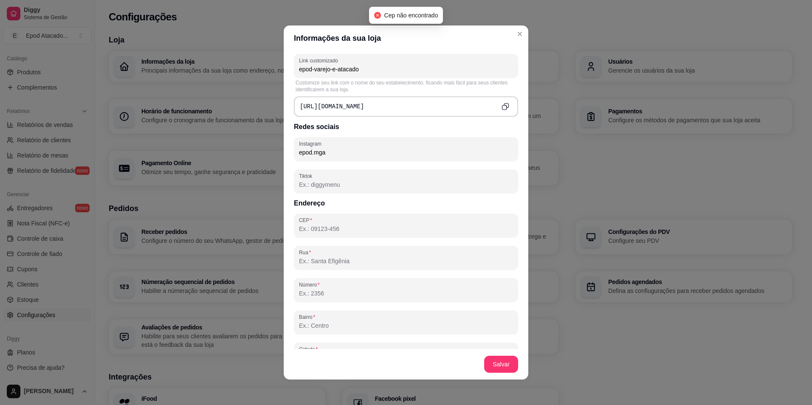
click at [352, 229] on input "CEP" at bounding box center [406, 229] width 214 height 8
type input "87015-730"
type input "av brasil 6740"
type input "6740"
type input "zona 5"
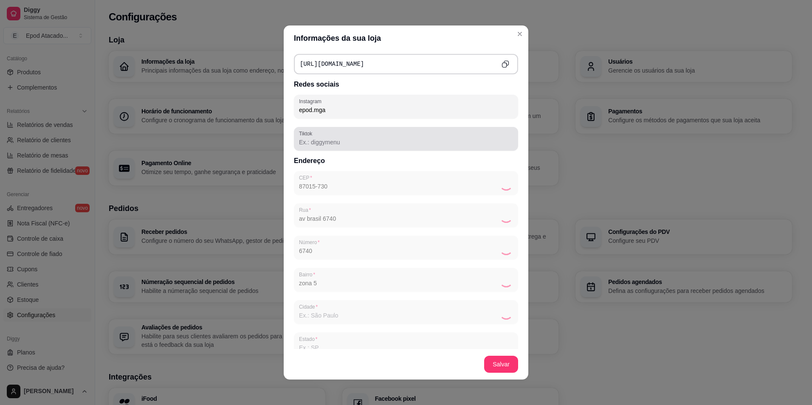
scroll to position [414, 0]
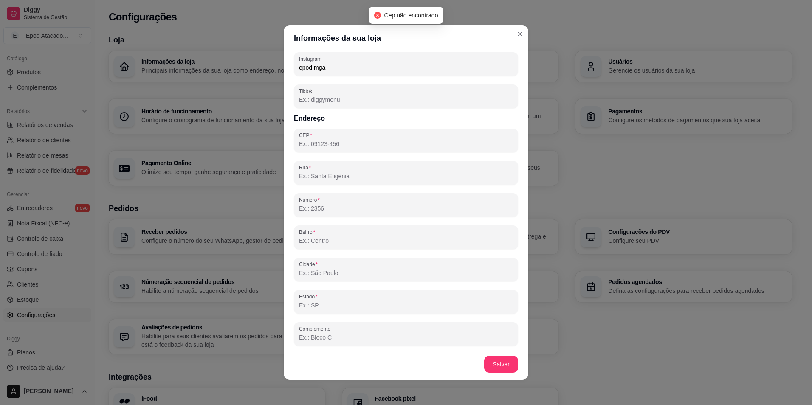
click at [342, 142] on input "CEP" at bounding box center [406, 144] width 214 height 8
type input "87015-730"
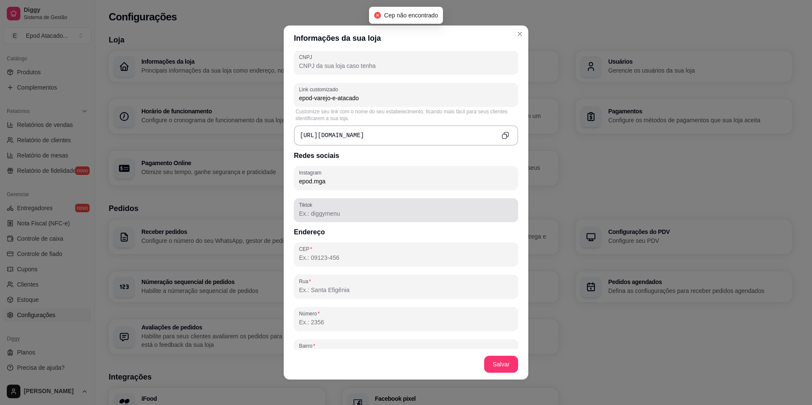
scroll to position [329, 0]
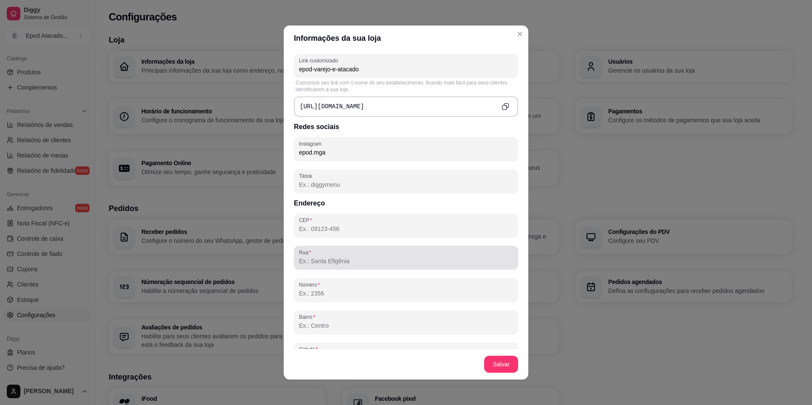
click at [338, 267] on div "Rua" at bounding box center [406, 258] width 224 height 24
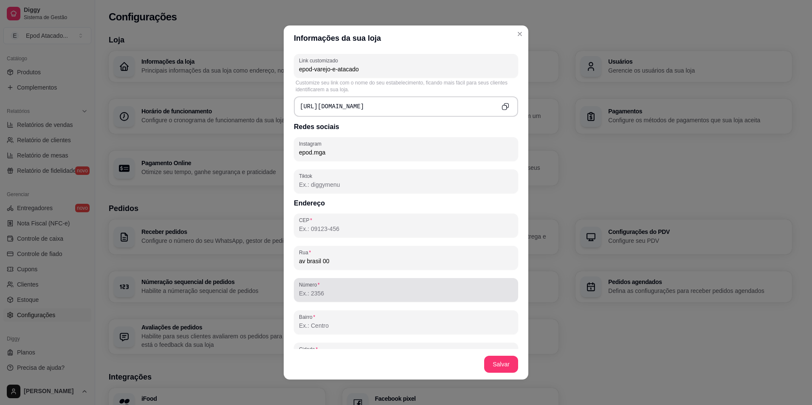
type input "av brasil 00"
click at [357, 300] on div "Número" at bounding box center [406, 290] width 224 height 24
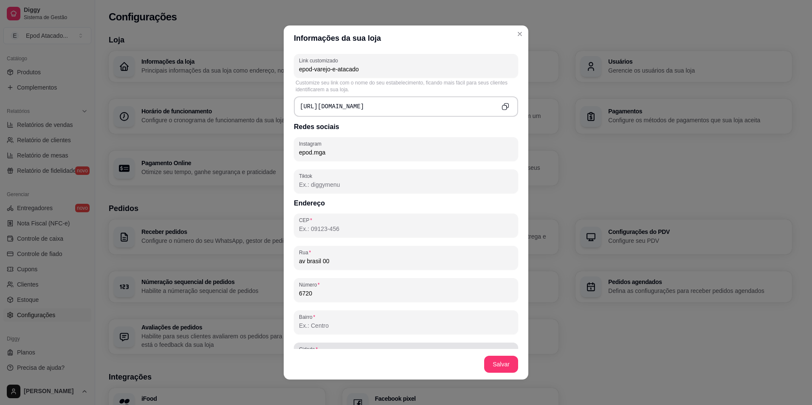
type input "6720"
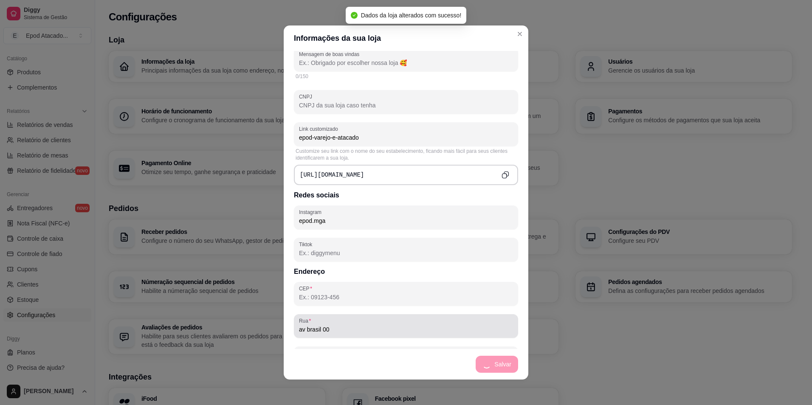
scroll to position [245, 0]
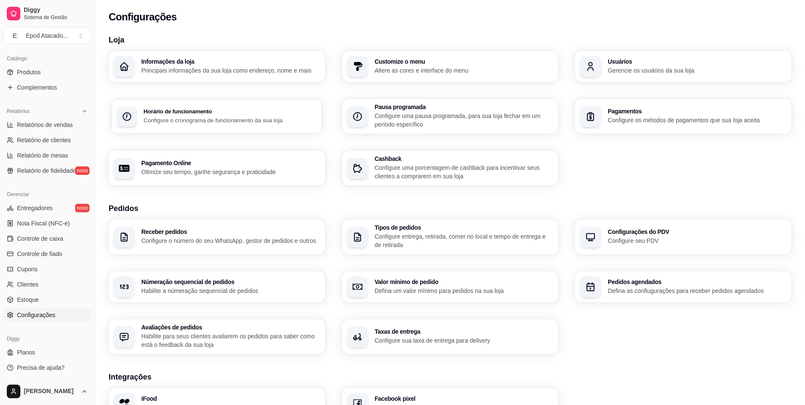
click at [252, 116] on p "Configure o cronograma de funcionamento da sua loja" at bounding box center [229, 120] width 173 height 8
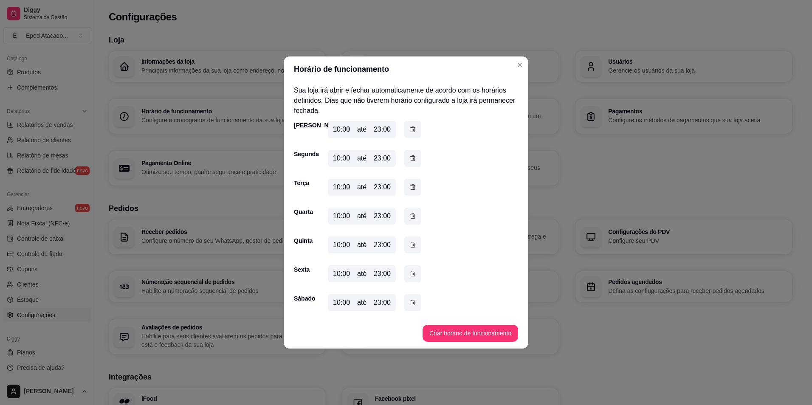
click at [336, 128] on div "10:00" at bounding box center [341, 129] width 17 height 10
click at [334, 156] on div "10:00" at bounding box center [341, 158] width 17 height 10
drag, startPoint x: 376, startPoint y: 129, endPoint x: 403, endPoint y: 129, distance: 27.6
click at [403, 129] on div "10:00 até 23:00" at bounding box center [374, 131] width 93 height 20
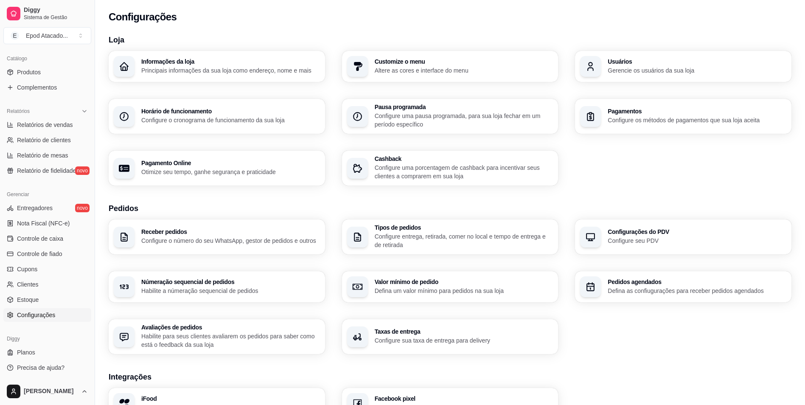
click at [297, 174] on p "Otimize seu tempo, ganhe segurança e praticidade" at bounding box center [230, 172] width 179 height 8
select select "4.98"
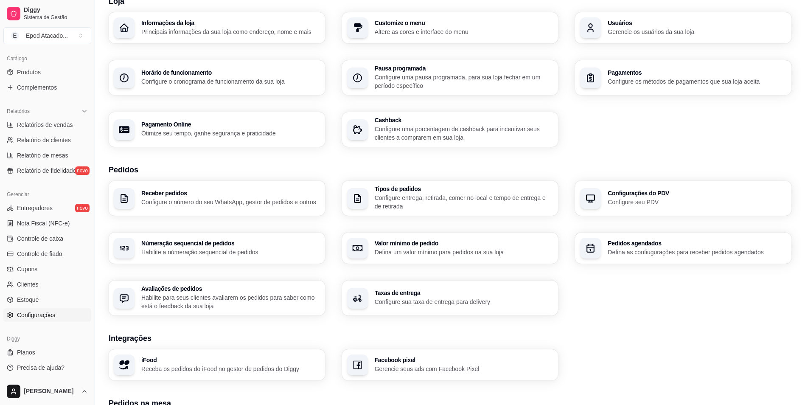
scroll to position [42, 0]
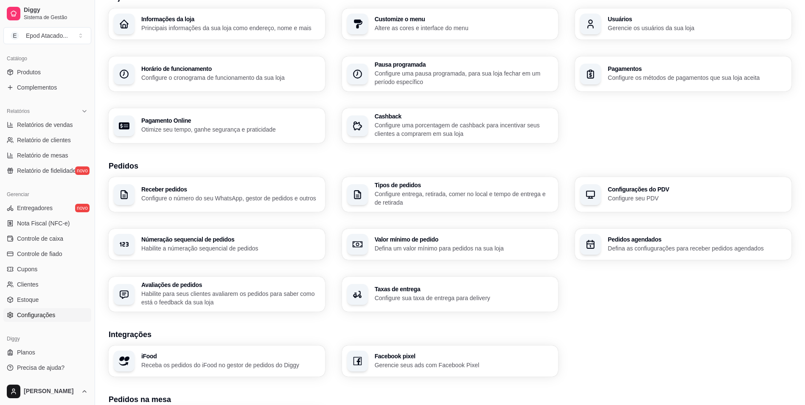
click at [406, 196] on p "Configure entrega, retirada, comer no local e tempo de entrega e de retirada" at bounding box center [464, 198] width 179 height 17
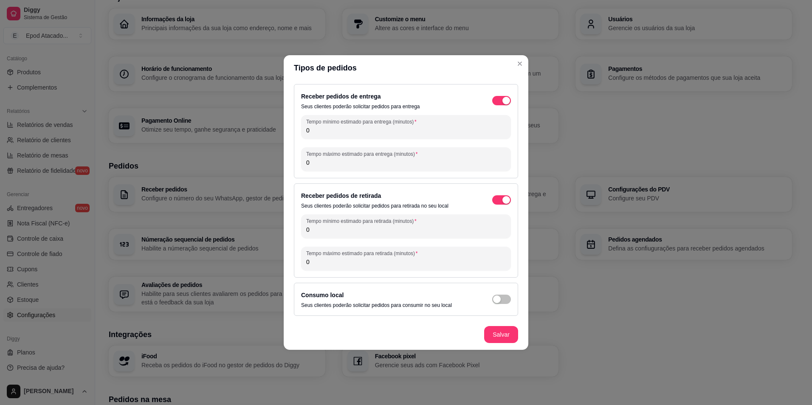
click at [335, 127] on input "0" at bounding box center [406, 130] width 200 height 8
drag, startPoint x: 335, startPoint y: 127, endPoint x: 304, endPoint y: 126, distance: 31.0
click at [304, 126] on div "Tempo mínimo estimado para entrega (minutos) 0" at bounding box center [406, 127] width 210 height 24
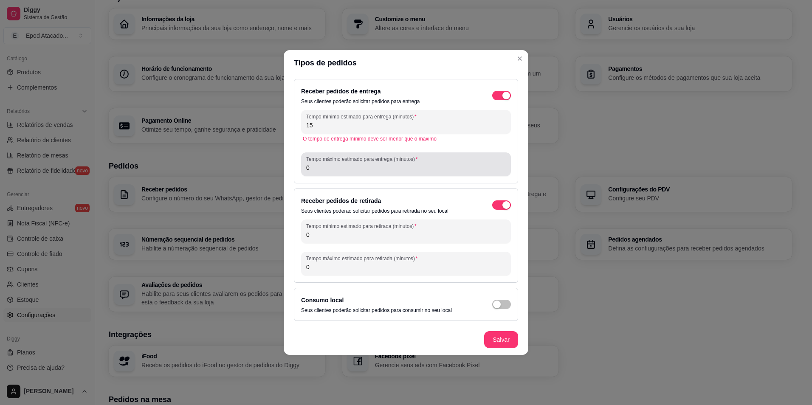
type input "15"
click at [360, 173] on div "Tempo máximo estimado para entrega (minutos) 0" at bounding box center [406, 164] width 210 height 24
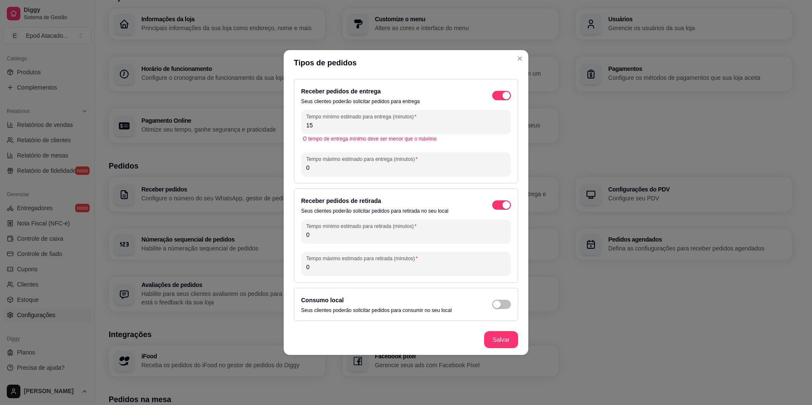
click at [360, 173] on div "Tempo máximo estimado para entrega (minutos) 0" at bounding box center [406, 164] width 210 height 24
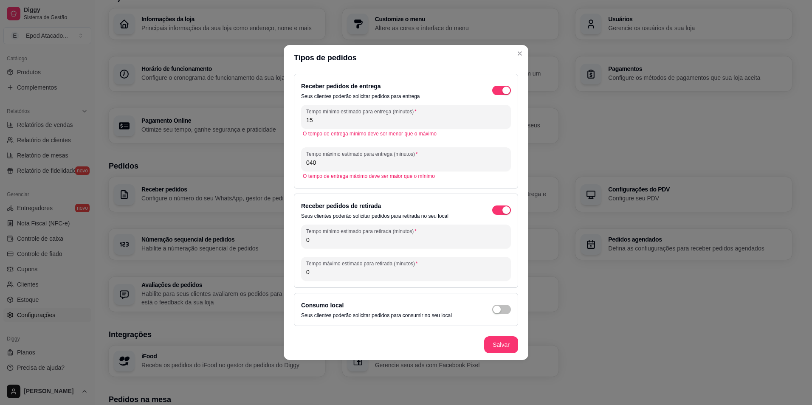
drag, startPoint x: 327, startPoint y: 165, endPoint x: 231, endPoint y: 158, distance: 96.2
click at [233, 158] on div "Tipos de pedidos Receber pedidos de entrega Seus clientes poderão solicitar ped…" at bounding box center [406, 202] width 812 height 405
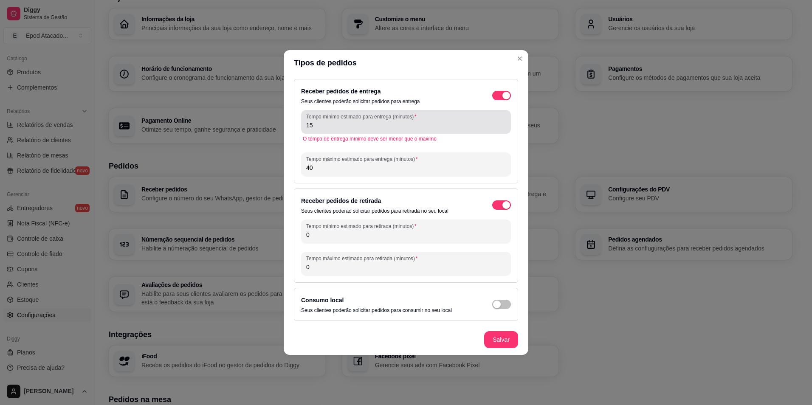
type input "40"
click at [343, 121] on input "15" at bounding box center [406, 125] width 200 height 8
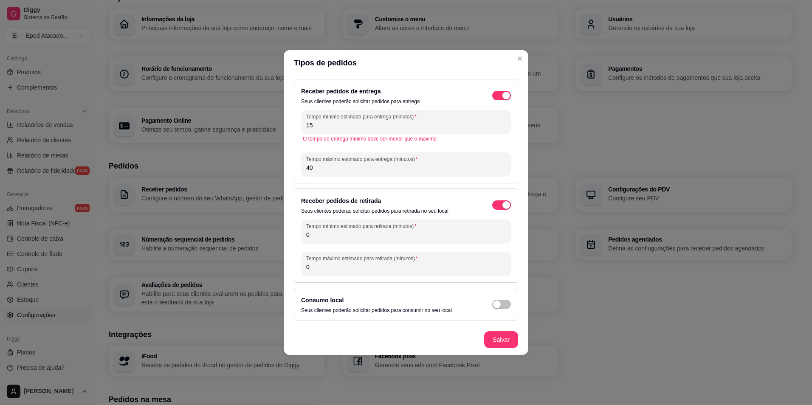
drag, startPoint x: 324, startPoint y: 123, endPoint x: 290, endPoint y: 127, distance: 34.6
click at [299, 122] on div "Receber pedidos de entrega Seus clientes poderão solicitar pedidos para entrega…" at bounding box center [406, 131] width 224 height 104
type input "0"
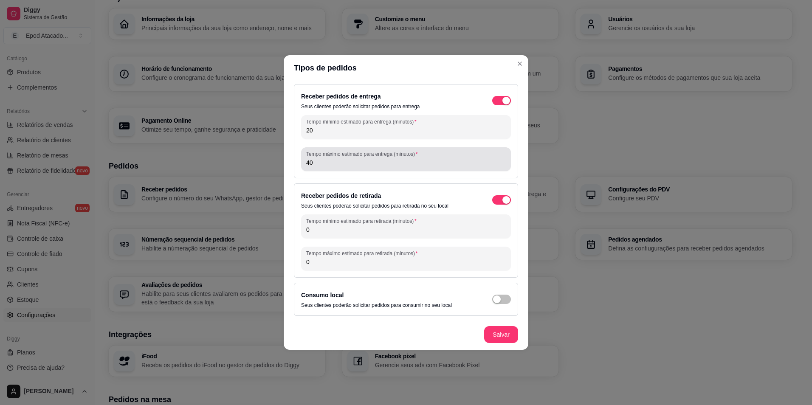
type input "20"
click at [364, 165] on input "40" at bounding box center [406, 162] width 200 height 8
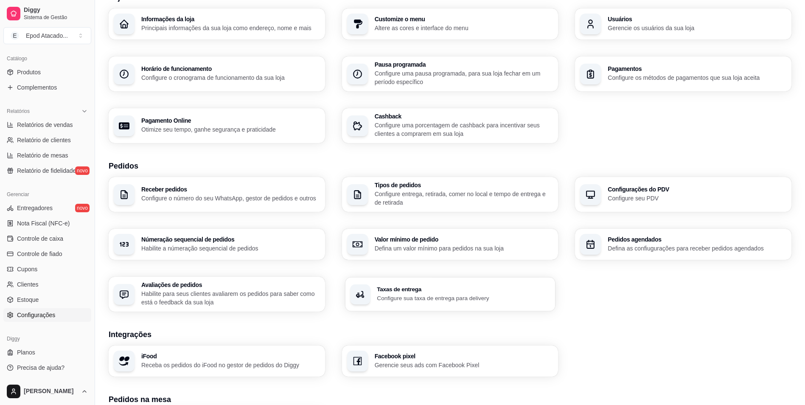
click at [407, 299] on p "Configure sua taxa de entrega para delivery" at bounding box center [463, 298] width 173 height 8
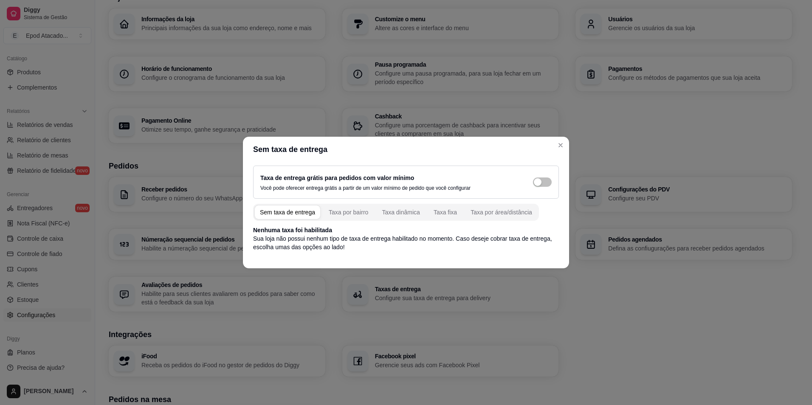
click at [343, 220] on div "Sem taxa de entrega Taxa por bairro Taxa dinâmica Taxa fixa Taxa por área/distâ…" at bounding box center [396, 212] width 286 height 17
click at [343, 212] on div "Taxa por bairro" at bounding box center [348, 212] width 39 height 8
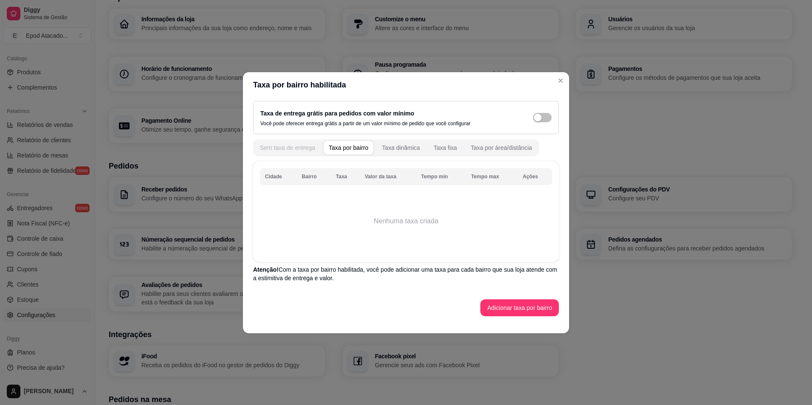
click at [300, 148] on div "Sem taxa de entrega" at bounding box center [287, 147] width 55 height 8
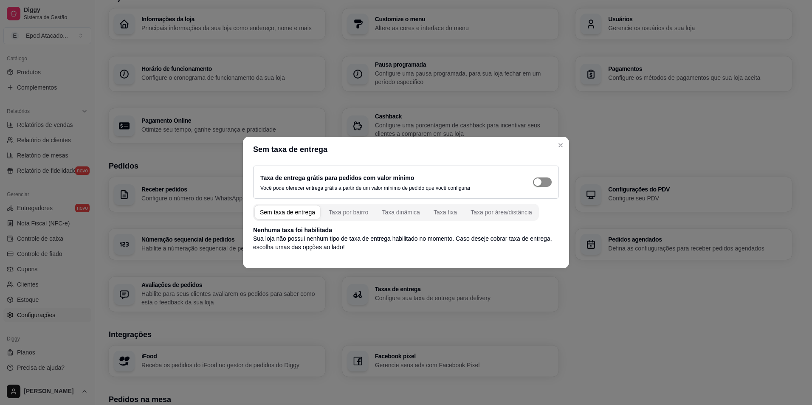
click at [537, 183] on div "button" at bounding box center [538, 182] width 8 height 8
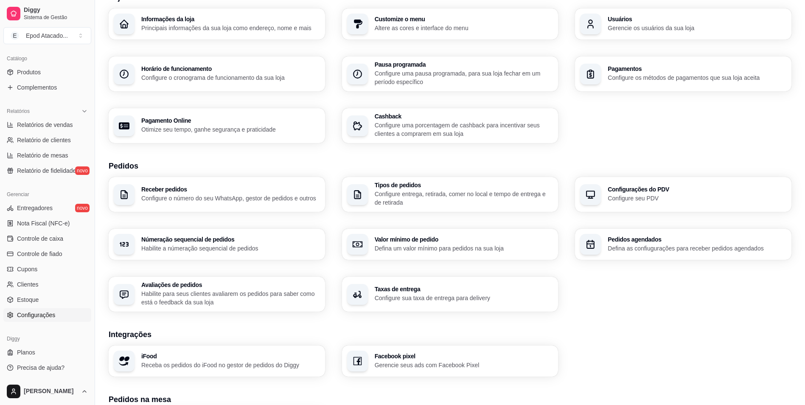
click at [410, 287] on h3 "Taxas de entrega" at bounding box center [464, 289] width 179 height 6
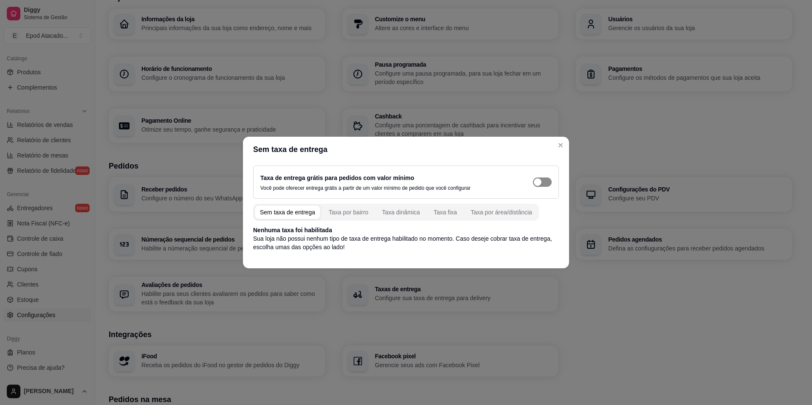
click at [537, 182] on div "button" at bounding box center [538, 182] width 8 height 8
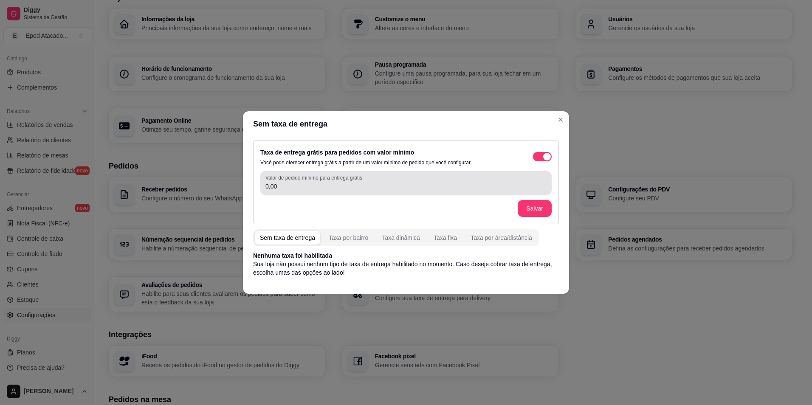
click at [485, 175] on div "0,00" at bounding box center [405, 182] width 281 height 17
drag, startPoint x: 485, startPoint y: 178, endPoint x: 295, endPoint y: 183, distance: 190.7
click at [320, 180] on div "Valor de pedido mínimo para entrega grátis 0,00" at bounding box center [405, 183] width 291 height 24
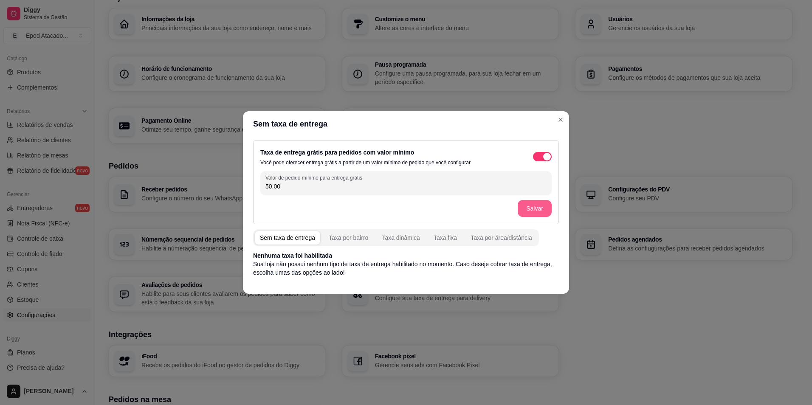
type input "50,00"
click at [528, 208] on button "Salvar" at bounding box center [534, 208] width 34 height 17
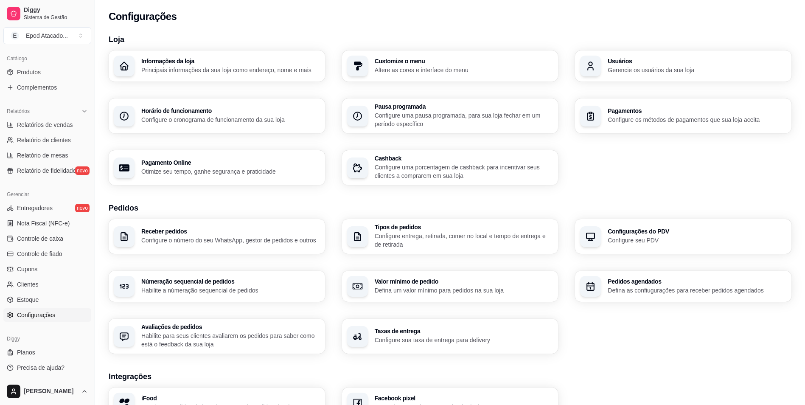
scroll to position [0, 0]
click at [45, 70] on link "Produtos" at bounding box center [47, 72] width 88 height 14
